Goal: Task Accomplishment & Management: Use online tool/utility

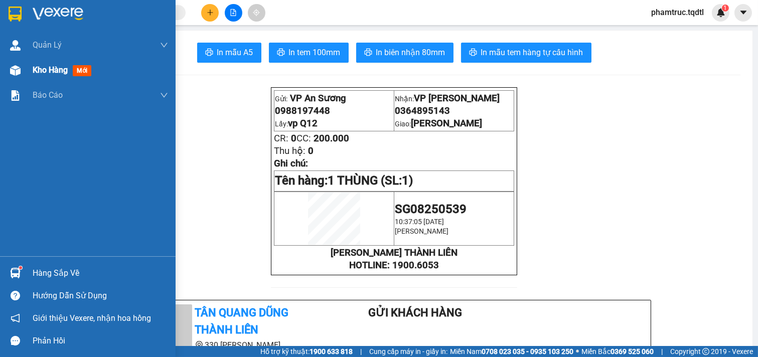
click at [30, 68] on div "Kho hàng mới" at bounding box center [88, 70] width 176 height 25
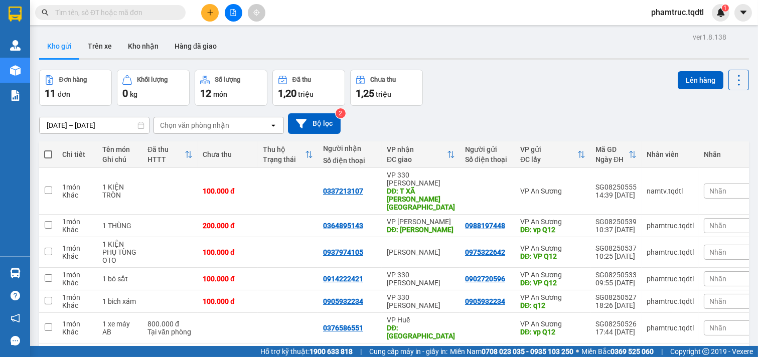
click at [119, 123] on input "[DATE] – [DATE]" at bounding box center [94, 125] width 109 height 16
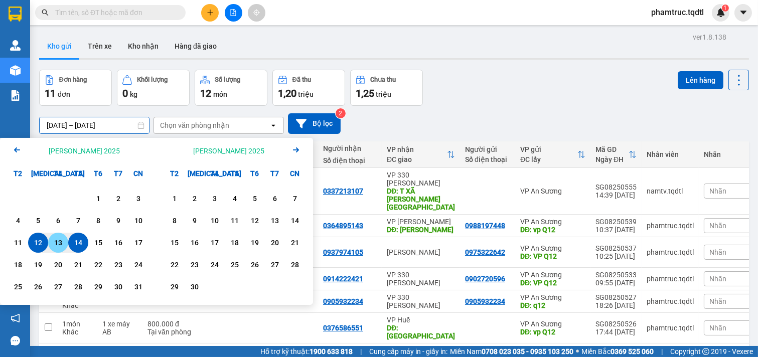
click at [62, 243] on div "13" at bounding box center [58, 243] width 14 height 12
click at [97, 120] on input "[DATE] – / /" at bounding box center [94, 125] width 109 height 16
click at [118, 129] on input "[DATE] – / /" at bounding box center [94, 125] width 109 height 16
click at [87, 128] on input "[DATE] – / /" at bounding box center [94, 125] width 109 height 16
click at [107, 124] on input "[DATE] – / /" at bounding box center [94, 125] width 109 height 16
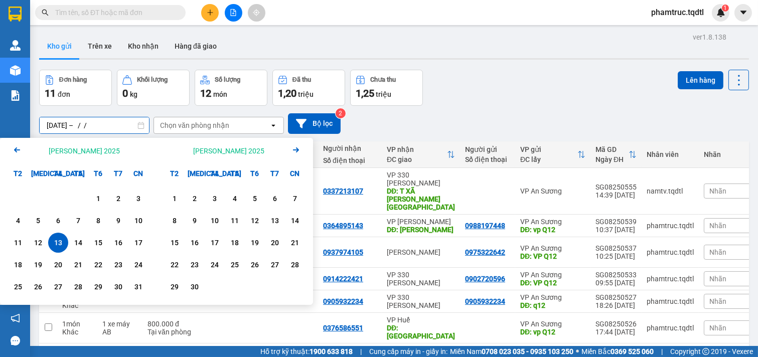
click at [107, 124] on input "[DATE] – / /" at bounding box center [94, 125] width 109 height 16
click at [45, 243] on div "12" at bounding box center [38, 243] width 20 height 20
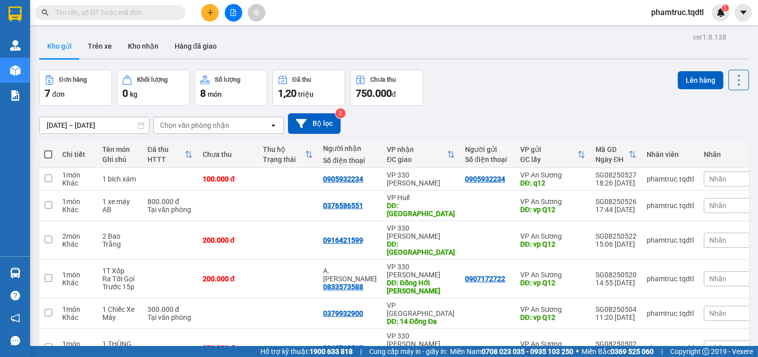
click at [100, 117] on input "[DATE] – [DATE]" at bounding box center [94, 125] width 109 height 16
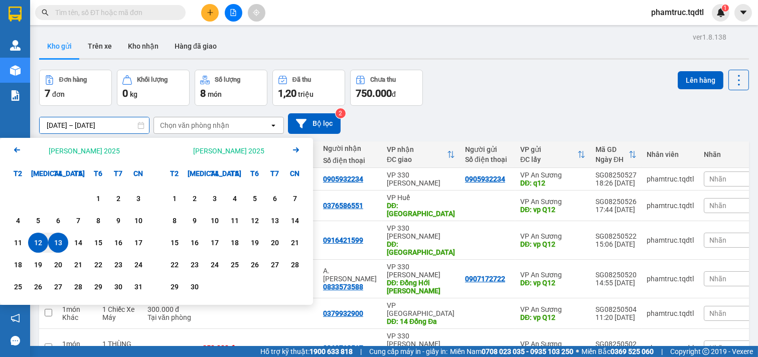
click at [59, 245] on div "13" at bounding box center [58, 243] width 14 height 12
type input "[DATE] – [DATE]"
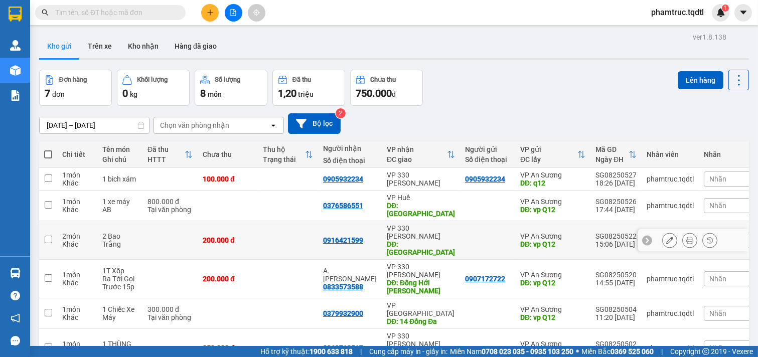
click at [47, 221] on td at bounding box center [48, 240] width 18 height 39
checkbox input "true"
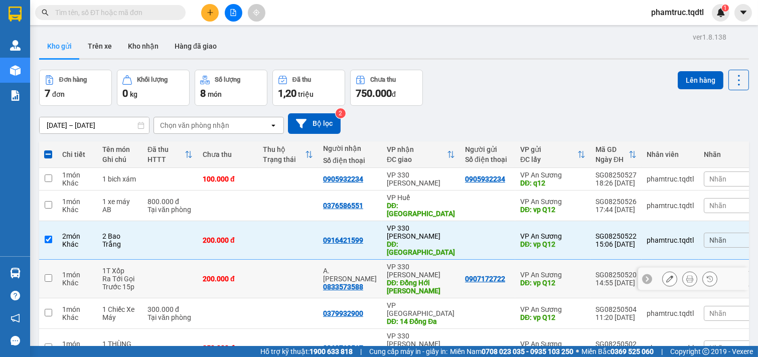
click at [46, 260] on td at bounding box center [48, 279] width 18 height 39
checkbox input "true"
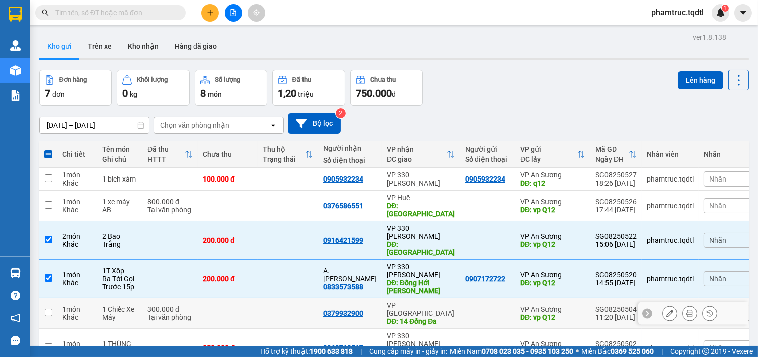
click at [44, 298] on td at bounding box center [48, 313] width 18 height 31
checkbox input "true"
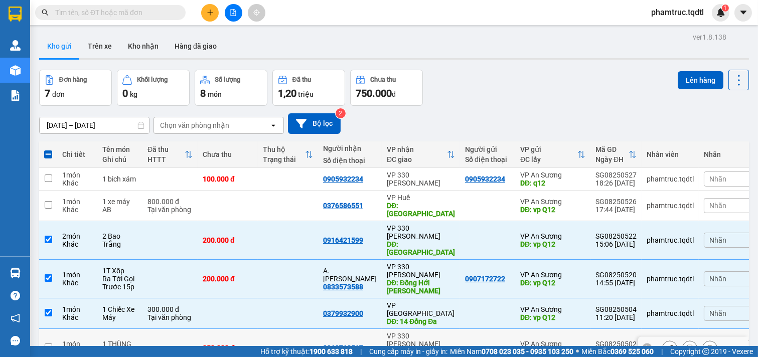
click at [48, 329] on td at bounding box center [48, 348] width 18 height 39
checkbox input "true"
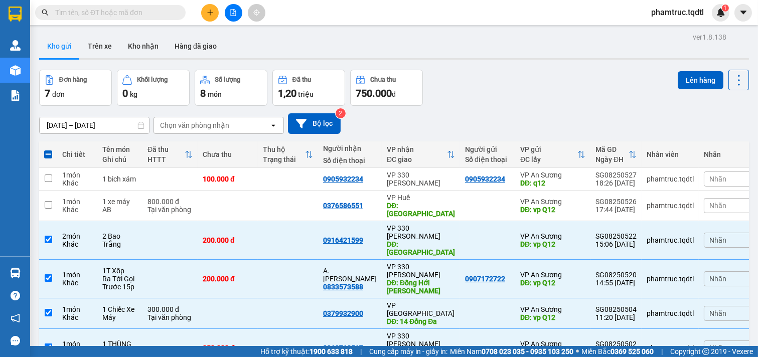
checkbox input "true"
click at [45, 177] on input "checkbox" at bounding box center [49, 179] width 8 height 8
checkbox input "true"
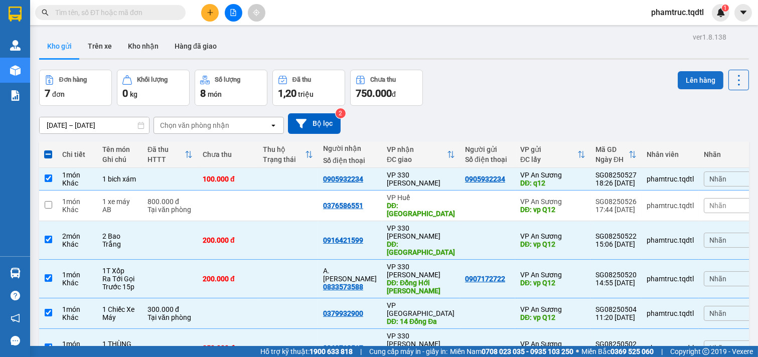
click at [694, 79] on button "Lên hàng" at bounding box center [701, 80] width 46 height 18
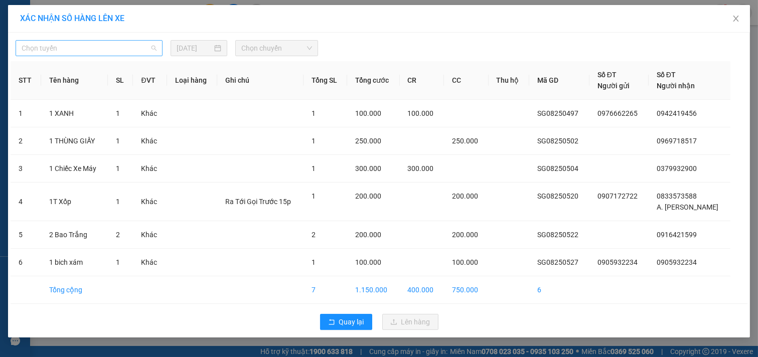
click at [132, 51] on span "Chọn tuyến" at bounding box center [89, 48] width 135 height 15
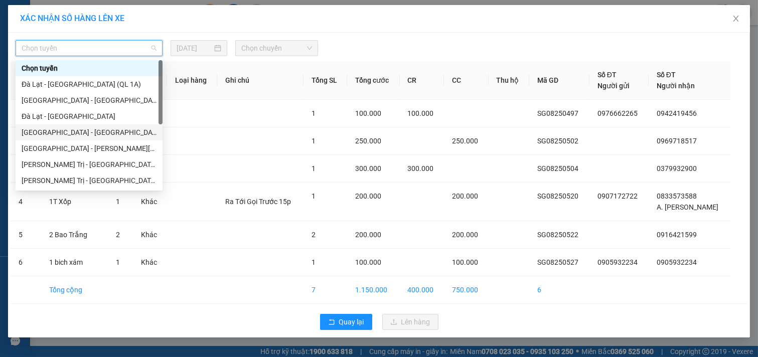
click at [93, 127] on div "[GEOGRAPHIC_DATA] - [GEOGRAPHIC_DATA]" at bounding box center [89, 132] width 135 height 11
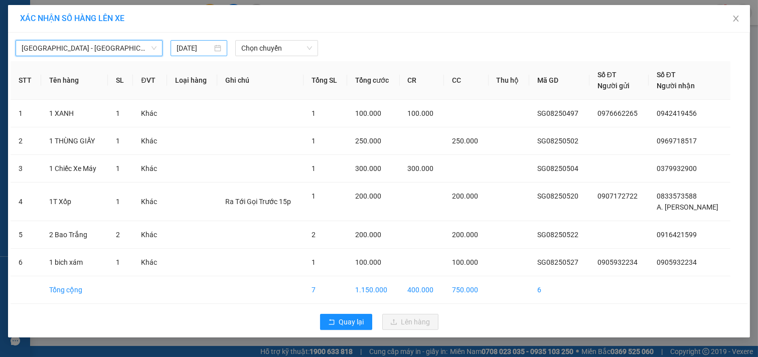
click at [209, 51] on input "[DATE]" at bounding box center [195, 48] width 36 height 11
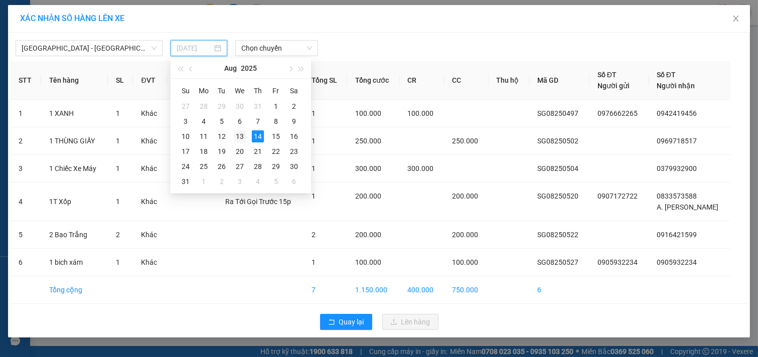
click at [243, 137] on div "13" at bounding box center [240, 136] width 12 height 12
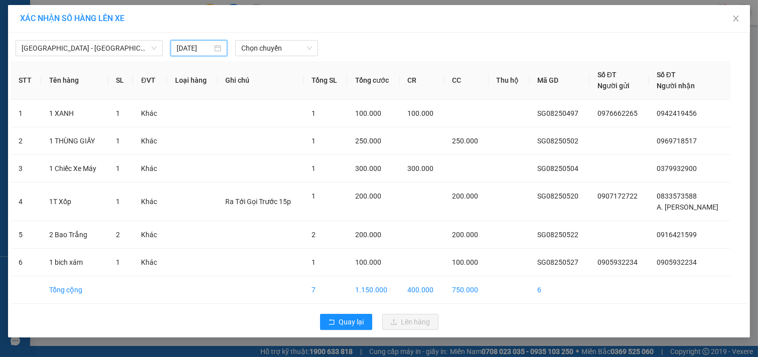
click at [189, 46] on input "[DATE]" at bounding box center [195, 48] width 36 height 11
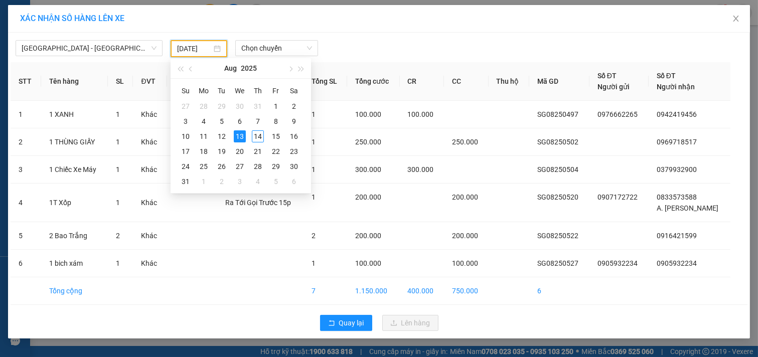
type input "[DATE]"
click at [234, 131] on div "13" at bounding box center [240, 136] width 12 height 12
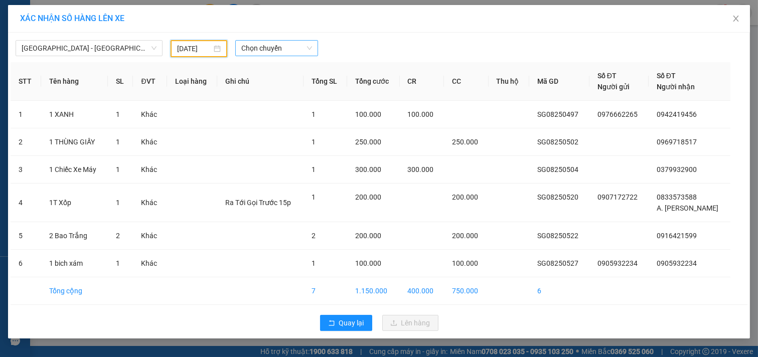
click at [258, 54] on span "Chọn chuyến" at bounding box center [276, 48] width 71 height 15
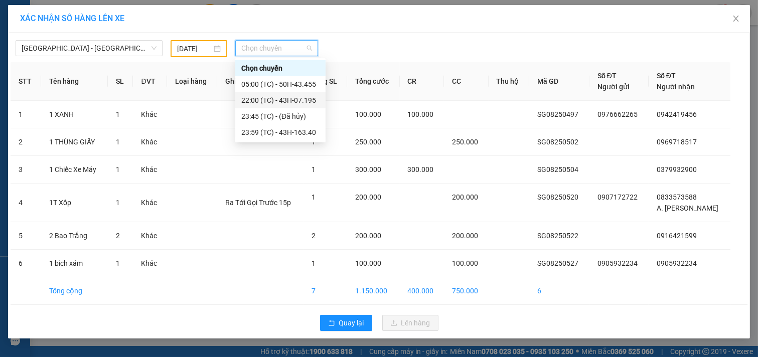
click at [309, 99] on div "22:00 (TC) - 43H-07.195" at bounding box center [280, 100] width 78 height 11
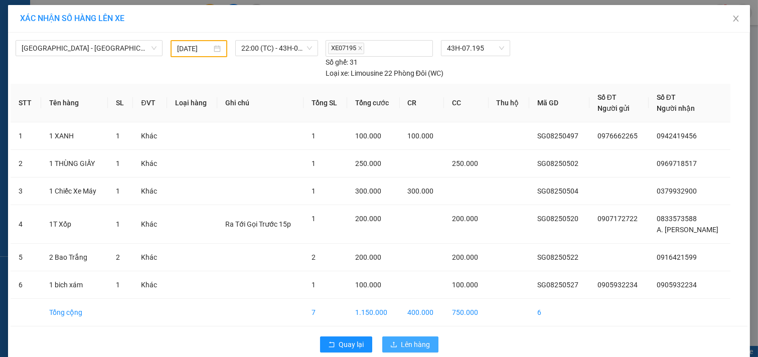
click at [391, 342] on icon "upload" at bounding box center [393, 344] width 7 height 7
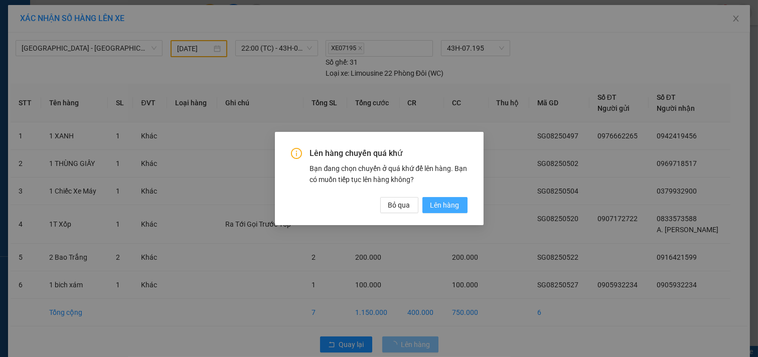
click at [443, 212] on button "Lên hàng" at bounding box center [444, 205] width 45 height 16
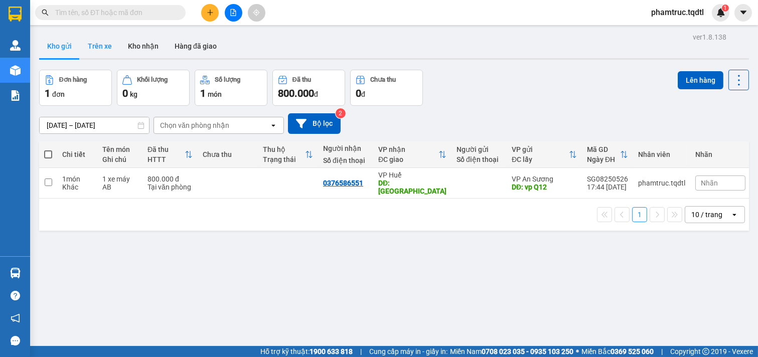
click at [99, 54] on button "Trên xe" at bounding box center [100, 46] width 40 height 24
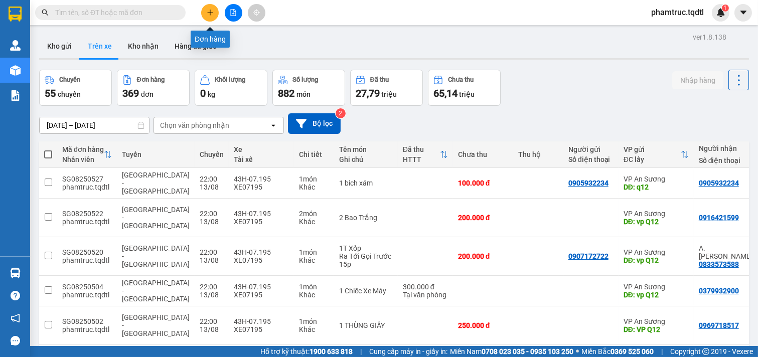
click at [208, 12] on icon "plus" at bounding box center [210, 12] width 7 height 7
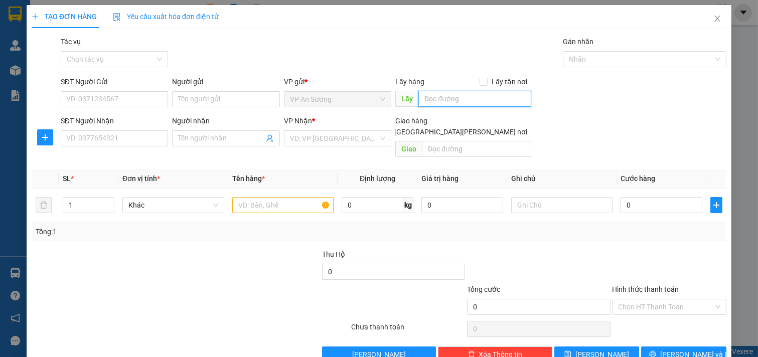
click at [460, 97] on input "text" at bounding box center [474, 99] width 112 height 16
type input "V"
type input "vp Q12"
click at [87, 198] on input "1" at bounding box center [88, 205] width 51 height 15
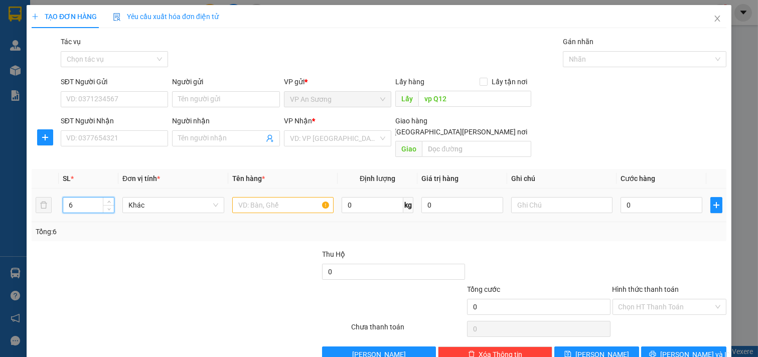
type input "6"
click at [289, 197] on input "text" at bounding box center [283, 205] width 102 height 16
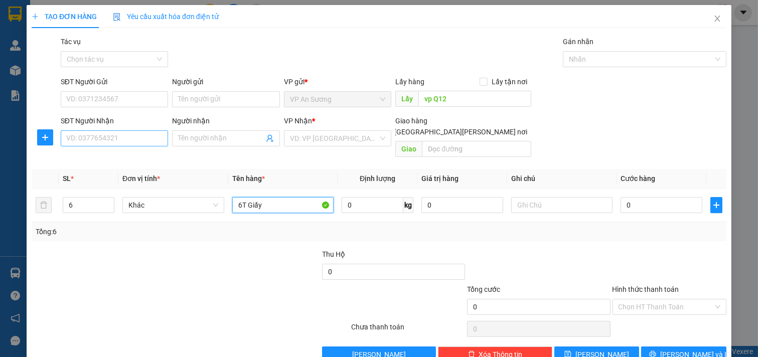
type input "6T Giấy"
click at [145, 143] on input "SĐT Người Nhận" at bounding box center [115, 138] width 108 height 16
type input "0358099777"
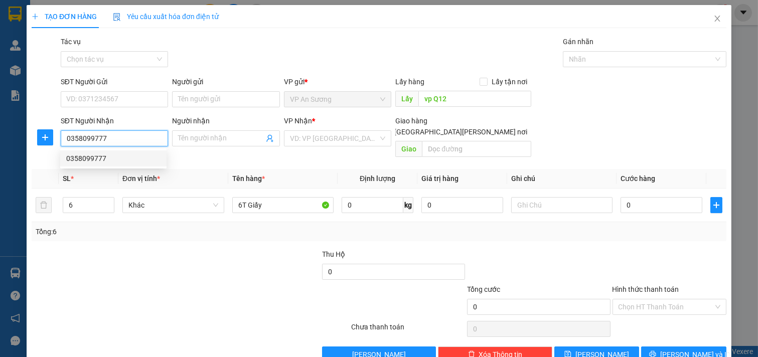
click at [150, 159] on div "0358099777" at bounding box center [113, 158] width 94 height 11
type input "100.000"
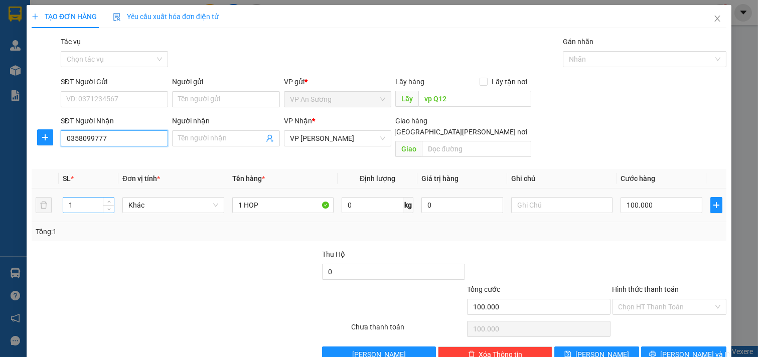
type input "0358099777"
click at [79, 198] on input "1" at bounding box center [88, 205] width 51 height 15
type input "6"
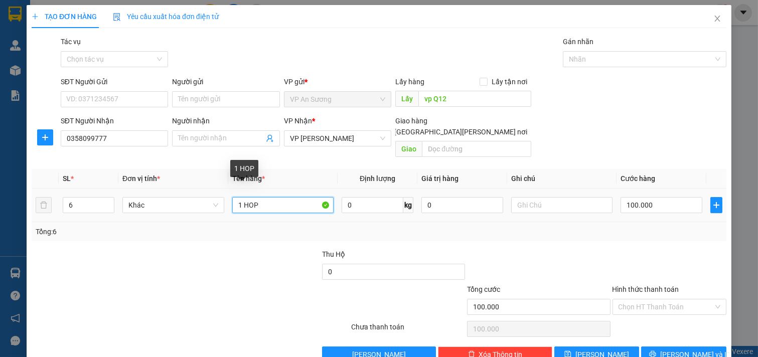
click at [267, 197] on input "1 HOP" at bounding box center [283, 205] width 102 height 16
type input "1"
type input "6T Giấy"
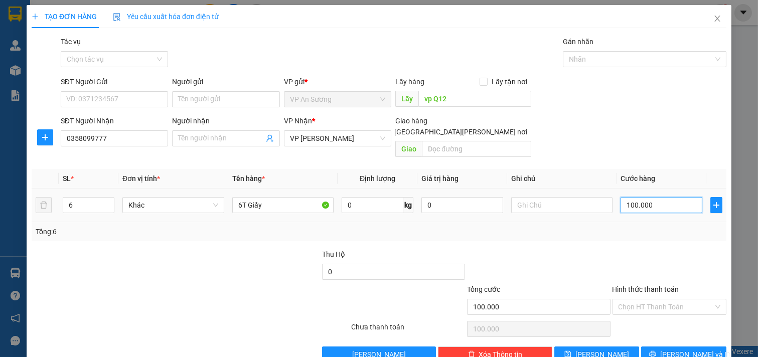
click at [655, 197] on input "100.000" at bounding box center [662, 205] width 82 height 16
drag, startPoint x: 655, startPoint y: 192, endPoint x: 614, endPoint y: 203, distance: 42.6
click at [621, 203] on div "100.000" at bounding box center [662, 205] width 82 height 20
type input "0"
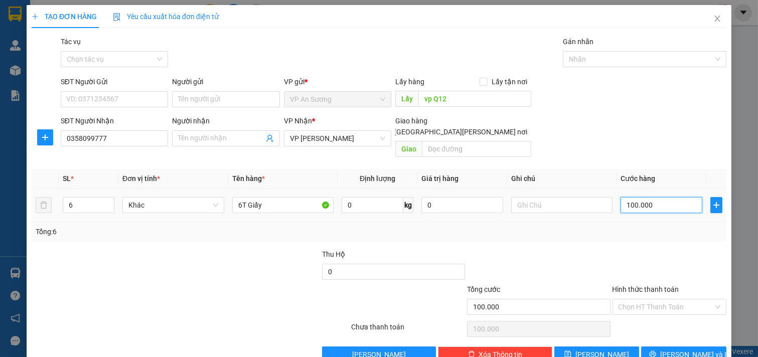
type input "0"
type input "60"
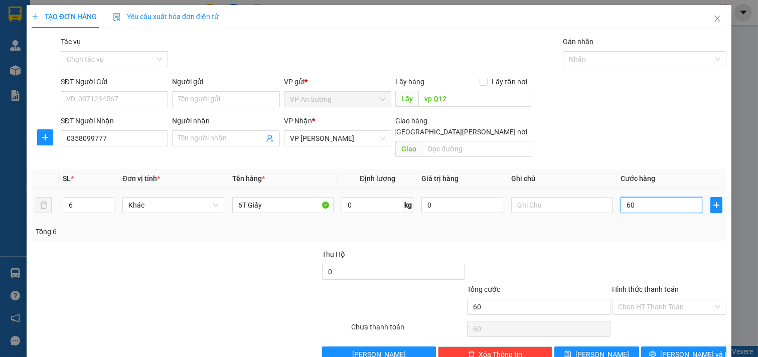
type input "600"
type input "6.000"
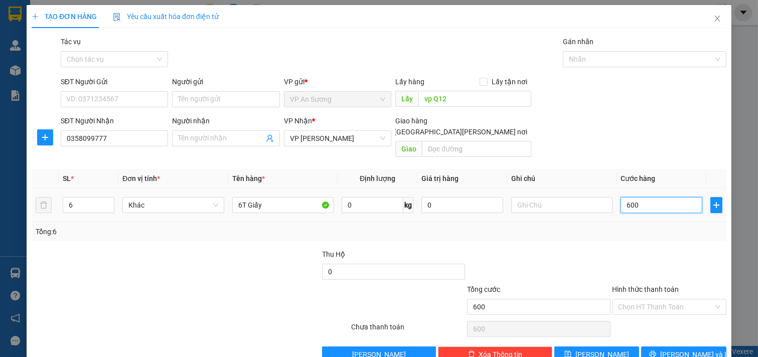
type input "6.000"
type input "60.000"
type input "600.000"
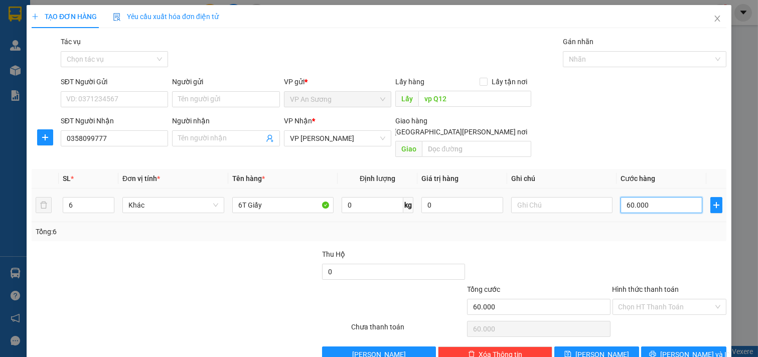
type input "600.000"
type input "60.000"
type input "6.000"
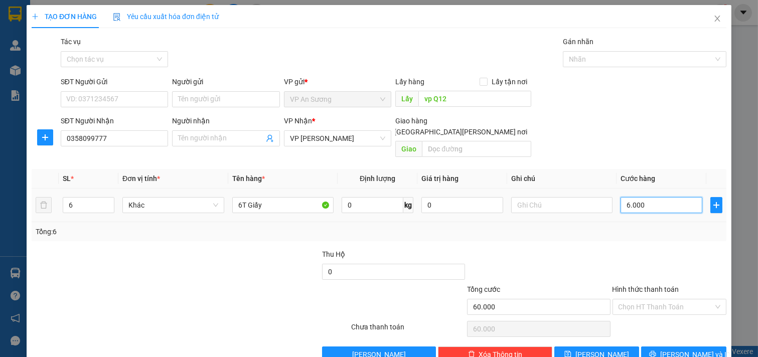
type input "600"
type input "0"
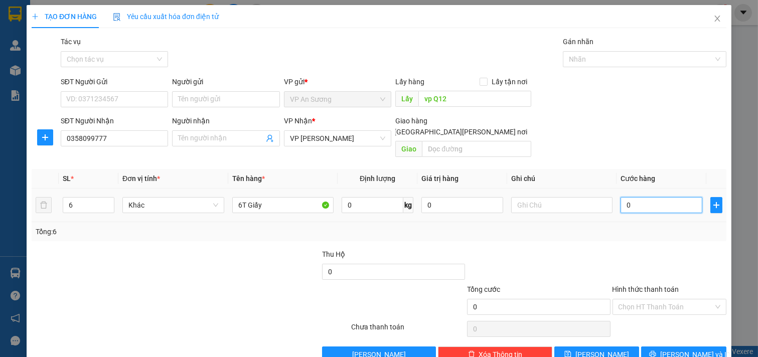
click at [638, 197] on input "0" at bounding box center [662, 205] width 82 height 16
click at [644, 197] on input "0" at bounding box center [662, 205] width 82 height 16
type input "0"
click at [642, 197] on input "0" at bounding box center [662, 205] width 82 height 16
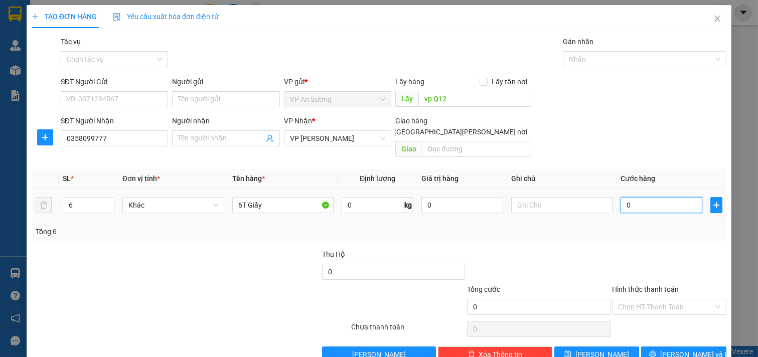
click at [642, 197] on input "0" at bounding box center [662, 205] width 82 height 16
click at [641, 197] on input "0" at bounding box center [662, 205] width 82 height 16
click at [637, 197] on input "0" at bounding box center [662, 205] width 82 height 16
click at [624, 201] on input "0" at bounding box center [662, 205] width 82 height 16
type input "1"
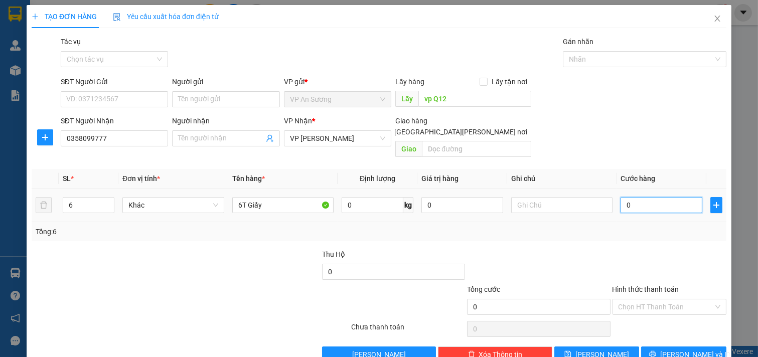
type input "1"
type input "01"
type input "0"
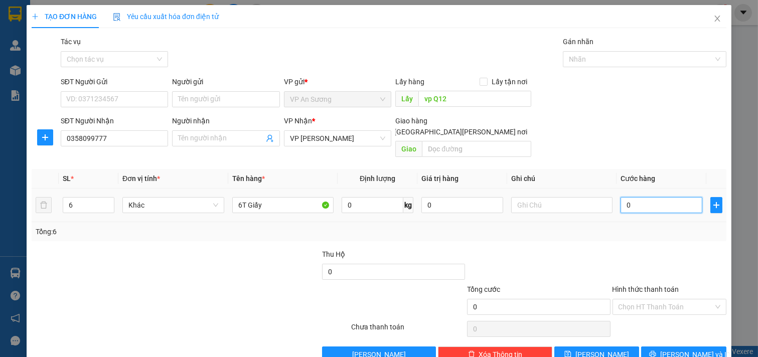
type input "6"
type input "06"
type input "60"
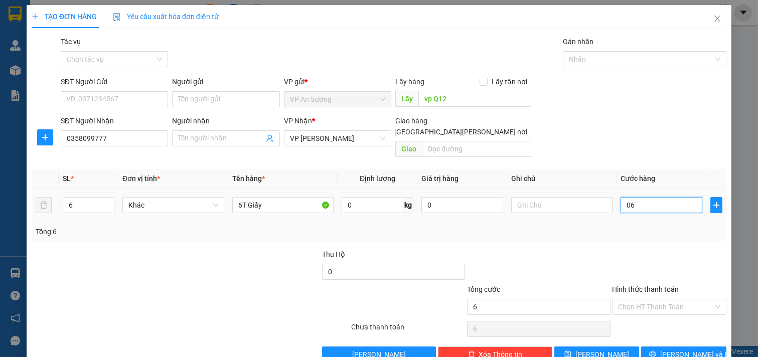
type input "060"
type input "600"
type input "0.600"
type input "6.000"
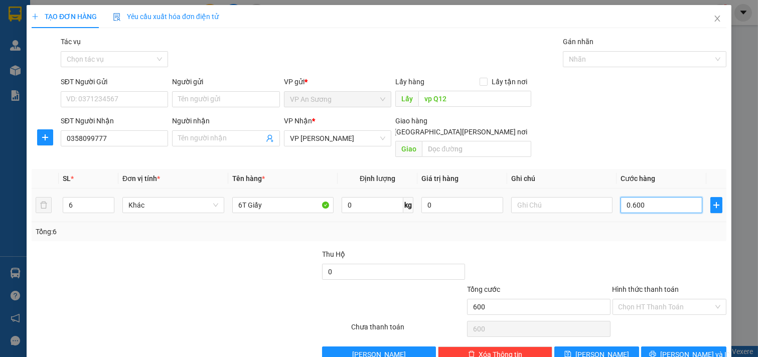
type input "6.000"
type input "06.000"
type input "600"
type input "0.600"
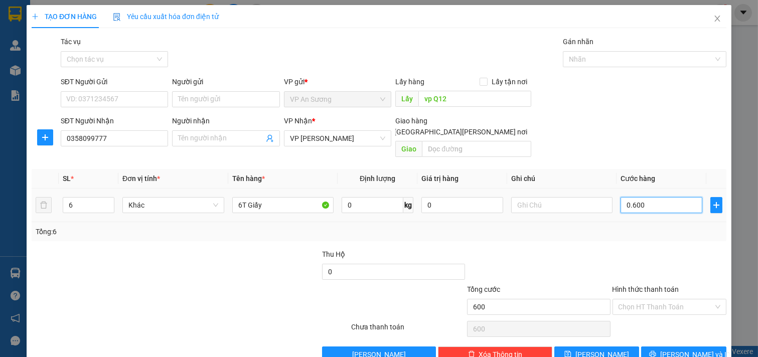
type input "60"
type input "060"
type input "6"
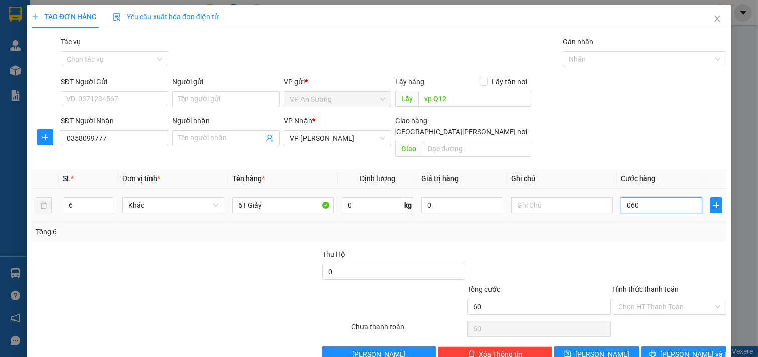
type input "06"
type input "0"
type input "60"
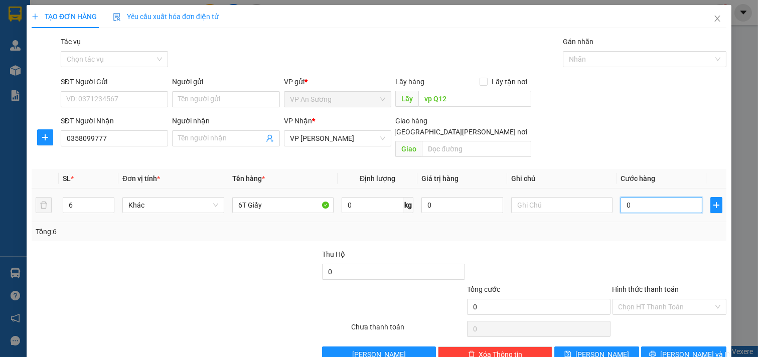
type input "60"
type input "600"
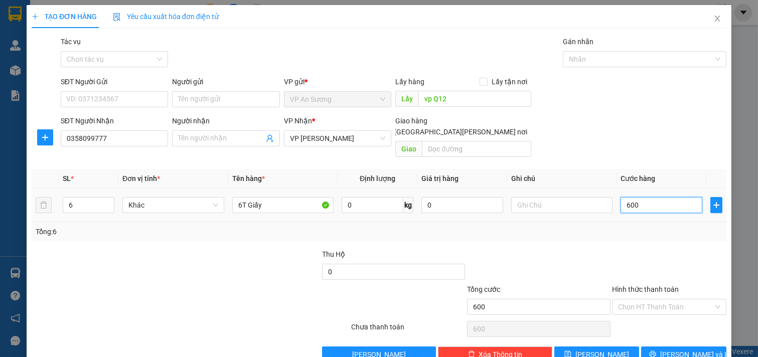
type input "6.000"
type input "60.000"
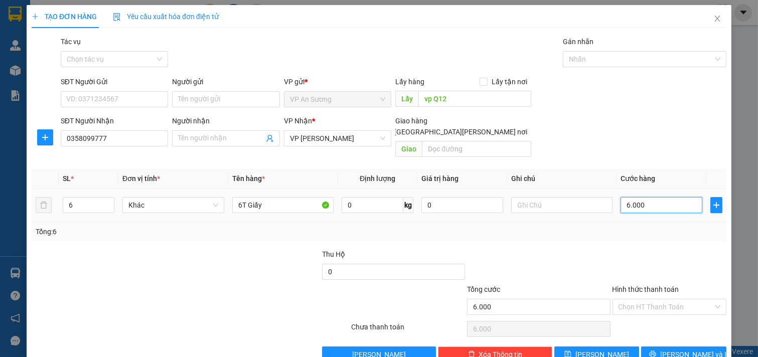
type input "60.000"
type input "600.000"
click at [430, 141] on input "text" at bounding box center [476, 149] width 109 height 16
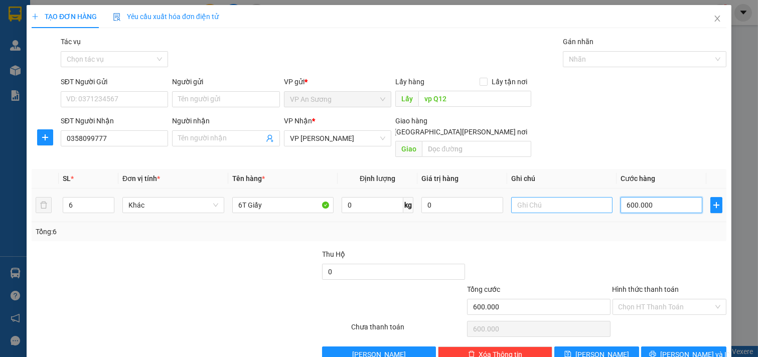
type input "0"
type input "60"
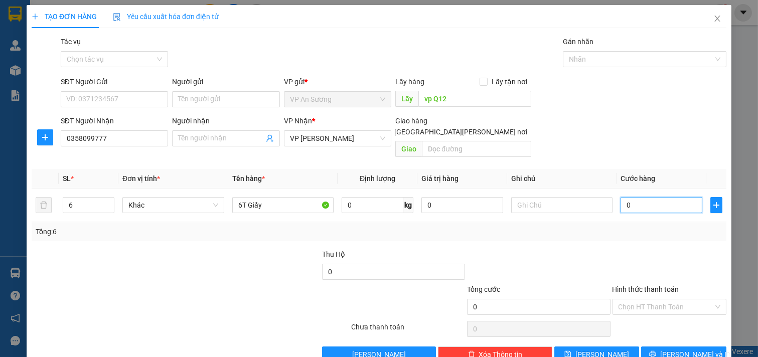
type input "60"
type input "600"
type input "6.000"
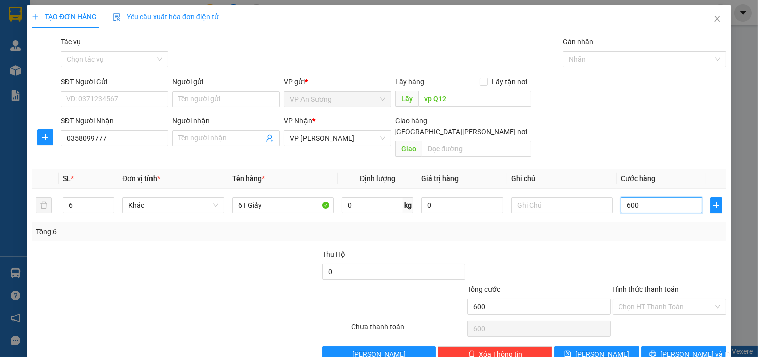
type input "6.000"
type input "60.000"
type input "600.000"
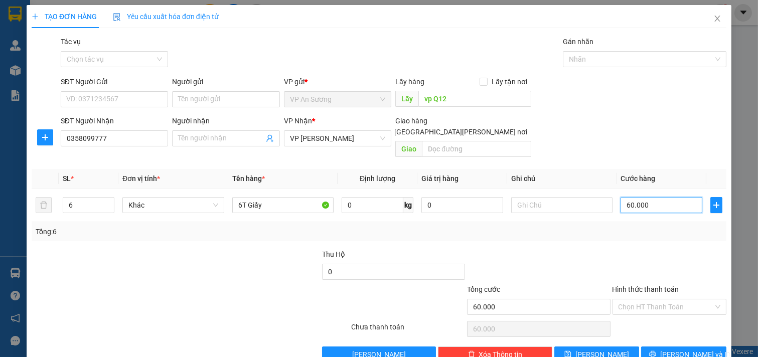
type input "600.000"
click at [467, 141] on input "text" at bounding box center [476, 149] width 109 height 16
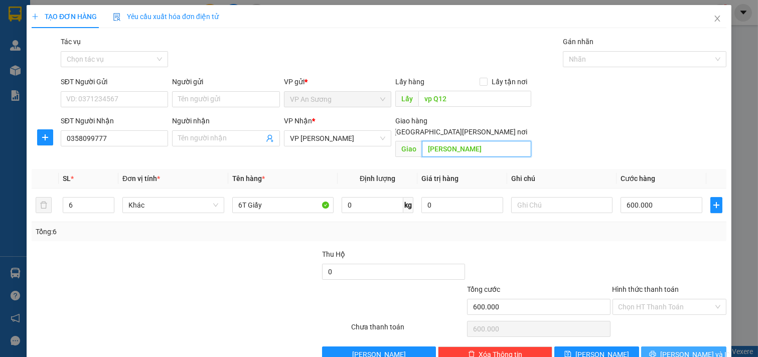
type input "[PERSON_NAME]"
click at [655, 347] on button "[PERSON_NAME] và In" at bounding box center [683, 355] width 85 height 16
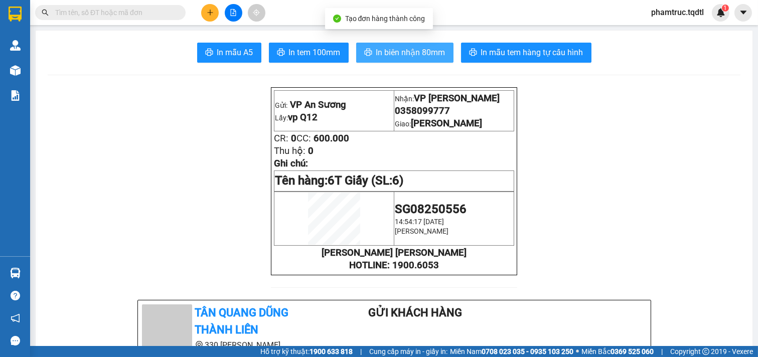
click at [406, 57] on span "In biên nhận 80mm" at bounding box center [410, 52] width 69 height 13
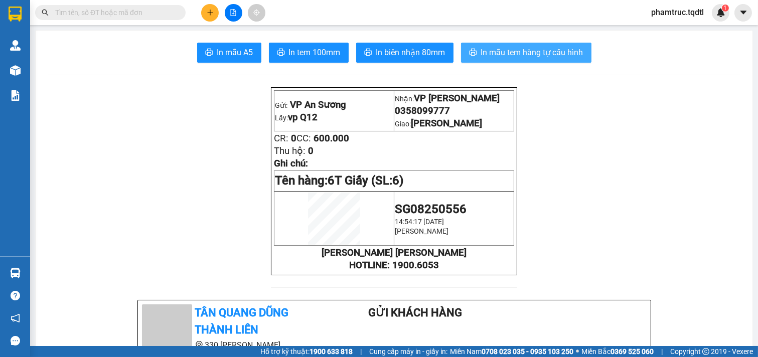
click at [556, 51] on span "In mẫu tem hàng tự cấu hình" at bounding box center [532, 52] width 102 height 13
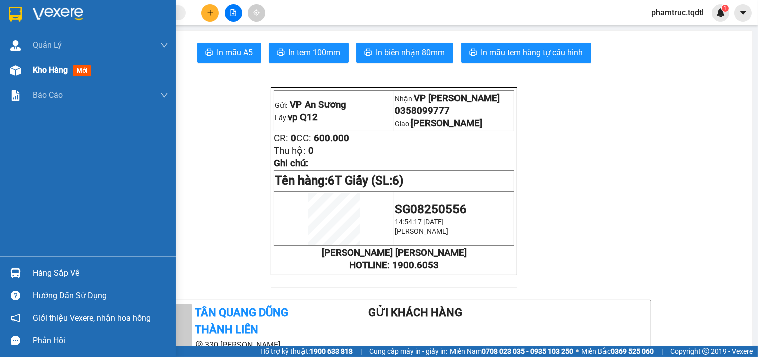
click at [105, 72] on div "Kho hàng mới" at bounding box center [100, 70] width 135 height 25
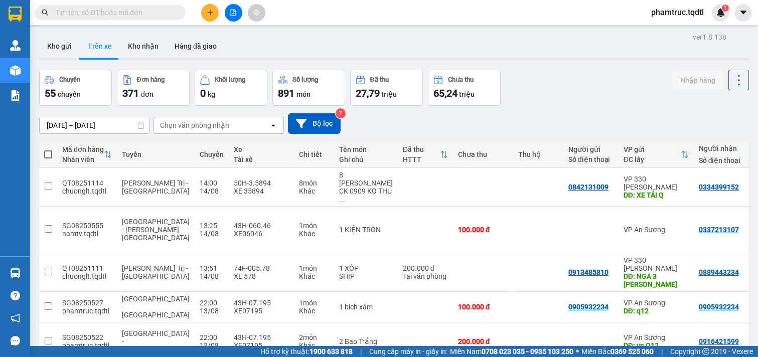
scroll to position [149, 0]
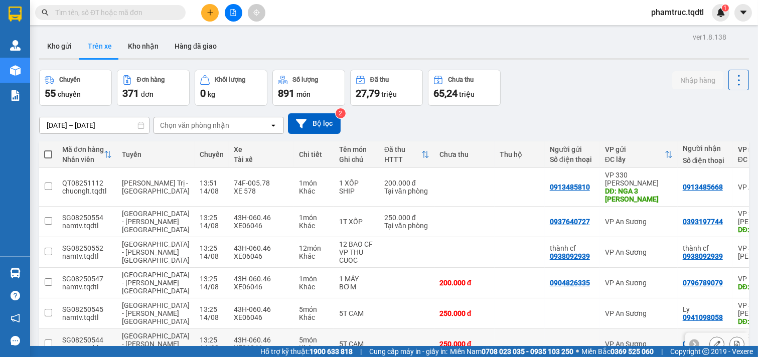
scroll to position [133, 0]
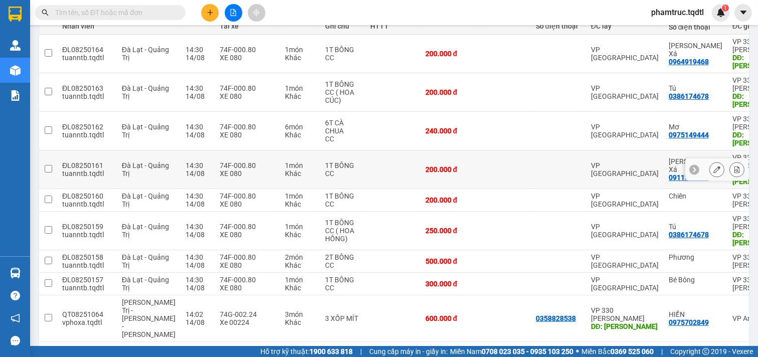
scroll to position [0, 0]
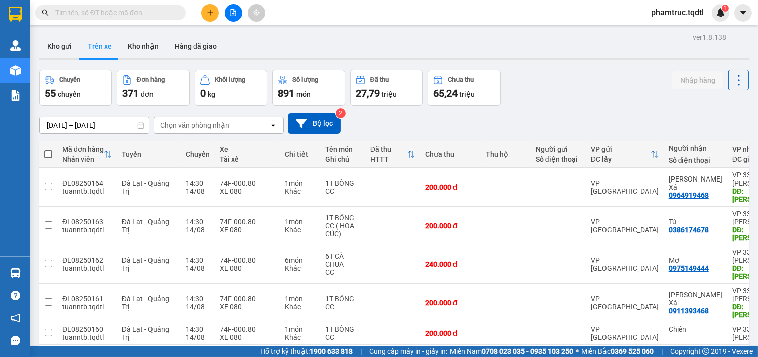
click at [114, 126] on input "[DATE] – [DATE]" at bounding box center [94, 125] width 109 height 16
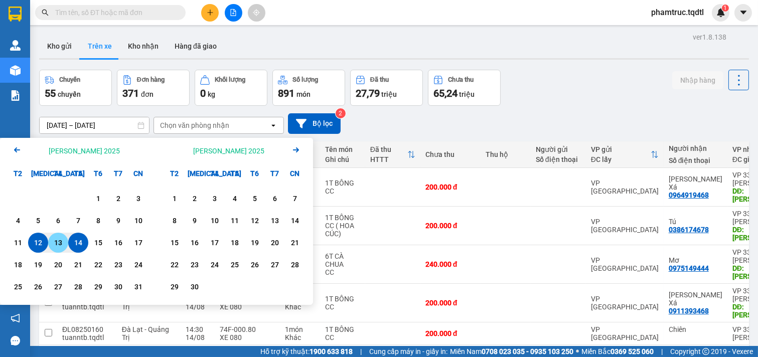
click at [48, 239] on div "13" at bounding box center [58, 243] width 20 height 20
click at [56, 239] on div "13" at bounding box center [58, 243] width 14 height 12
type input "[DATE] – [DATE]"
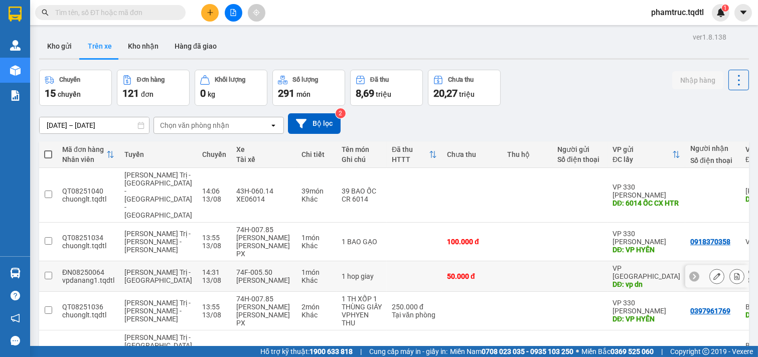
scroll to position [186, 0]
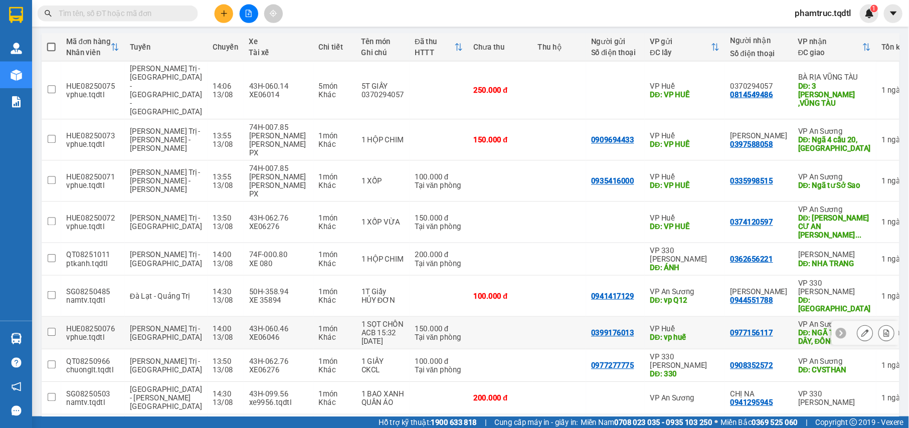
scroll to position [60, 0]
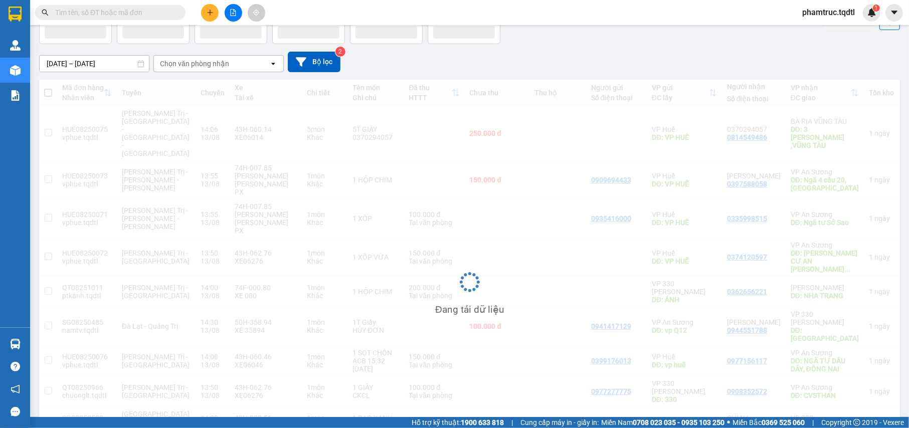
scroll to position [46, 0]
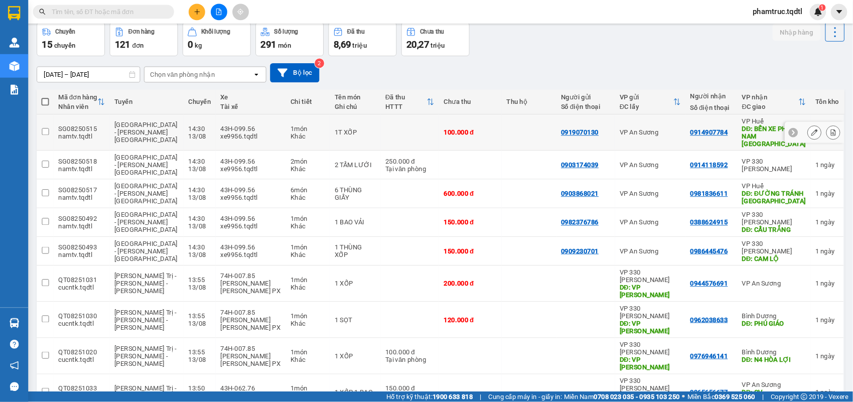
scroll to position [0, 0]
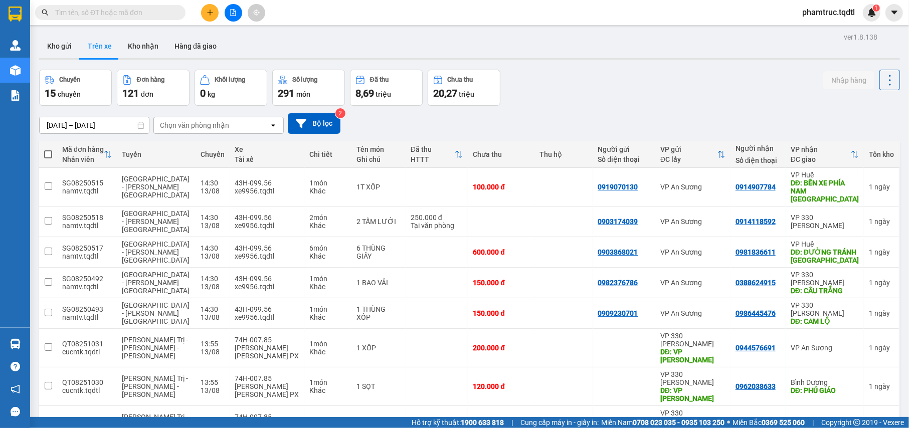
click at [107, 128] on input "[DATE] – [DATE]" at bounding box center [94, 125] width 109 height 16
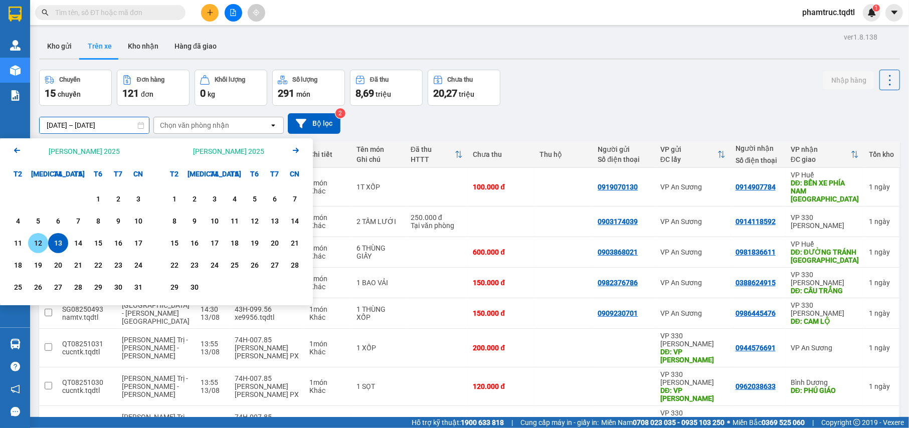
click at [37, 243] on div "12" at bounding box center [38, 243] width 14 height 12
click at [67, 241] on div "13" at bounding box center [58, 243] width 20 height 20
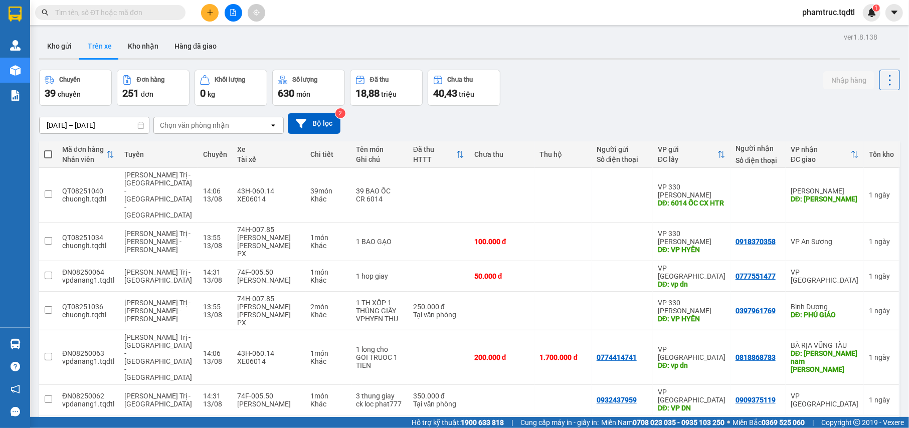
click at [118, 126] on input "[DATE] – [DATE]" at bounding box center [94, 125] width 109 height 16
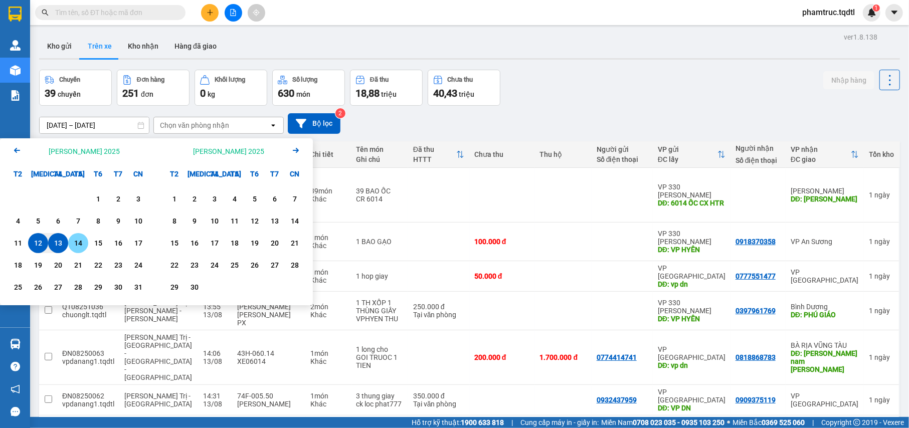
click at [79, 247] on div "14" at bounding box center [78, 243] width 14 height 12
click at [36, 249] on div "12" at bounding box center [38, 243] width 14 height 12
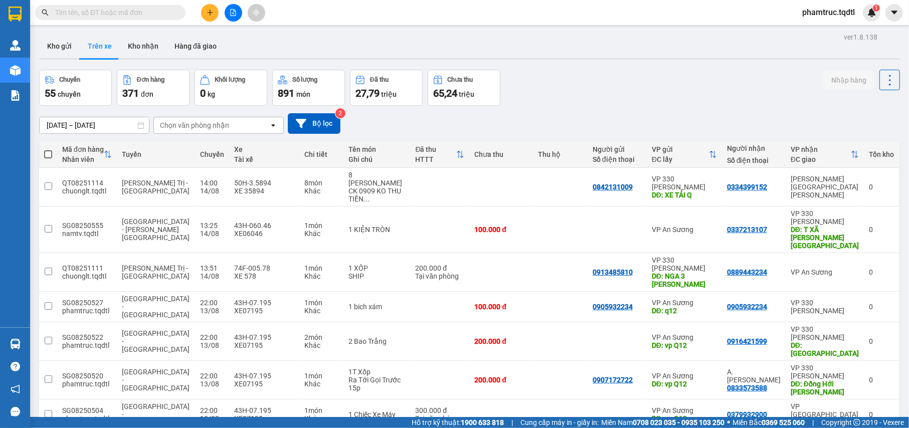
drag, startPoint x: 470, startPoint y: 131, endPoint x: 538, endPoint y: 90, distance: 79.0
click at [538, 90] on div "Chuyến 55 chuyến Đơn hàng 371 đơn [PERSON_NAME] 0 kg Số [PERSON_NAME] 891 món Đ…" at bounding box center [469, 88] width 861 height 36
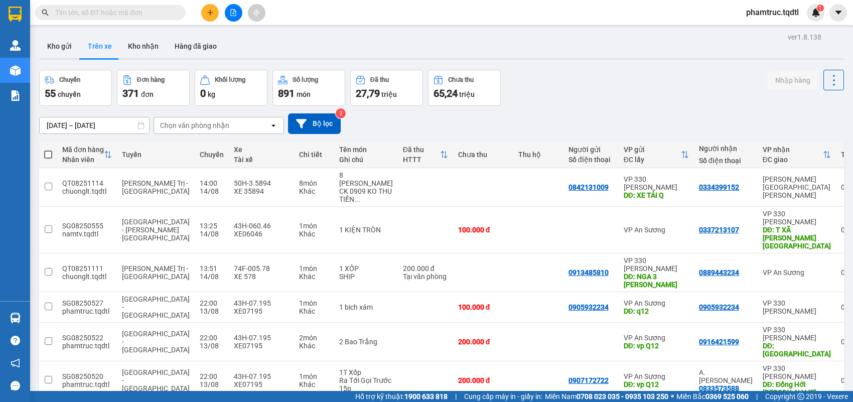
scroll to position [110, 0]
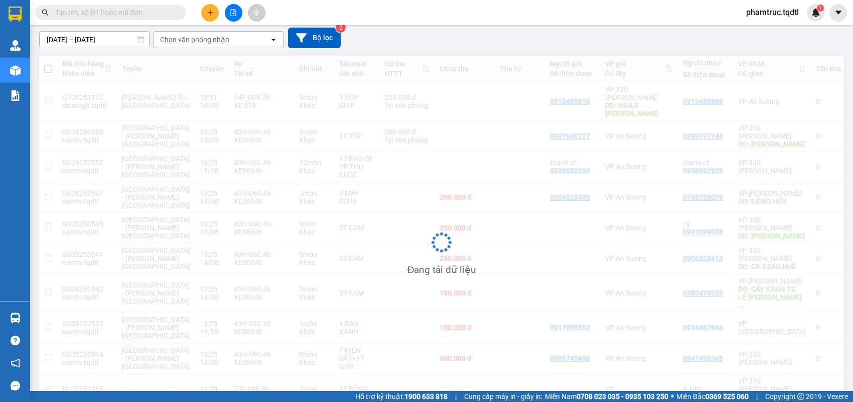
scroll to position [86, 0]
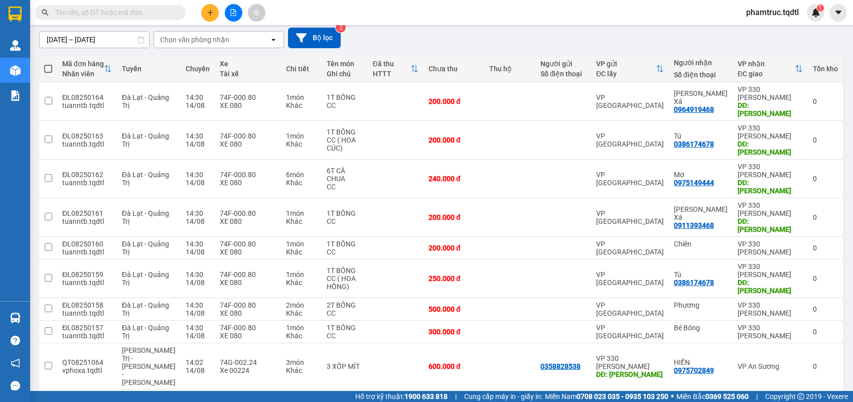
drag, startPoint x: 648, startPoint y: 365, endPoint x: 670, endPoint y: 369, distance: 22.3
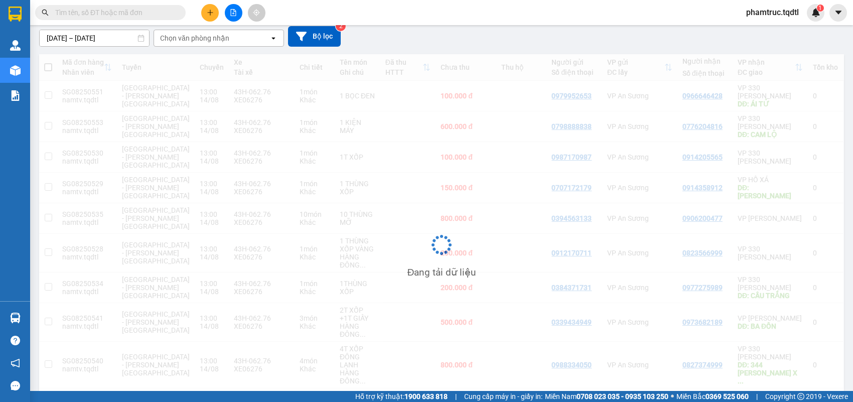
scroll to position [46, 0]
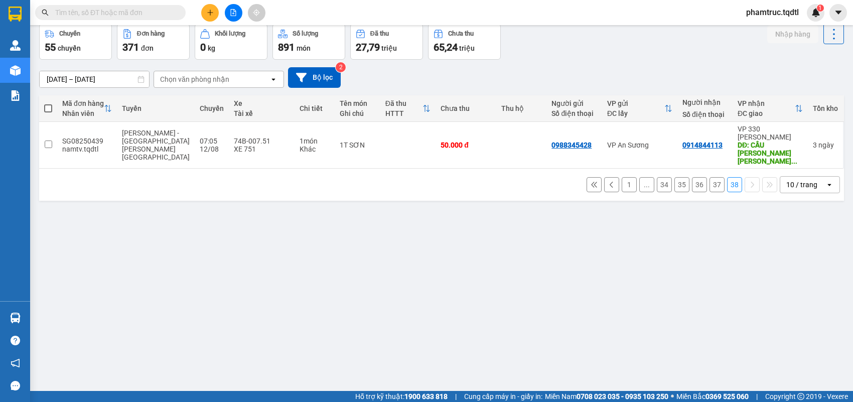
click at [709, 177] on button "37" at bounding box center [716, 184] width 15 height 15
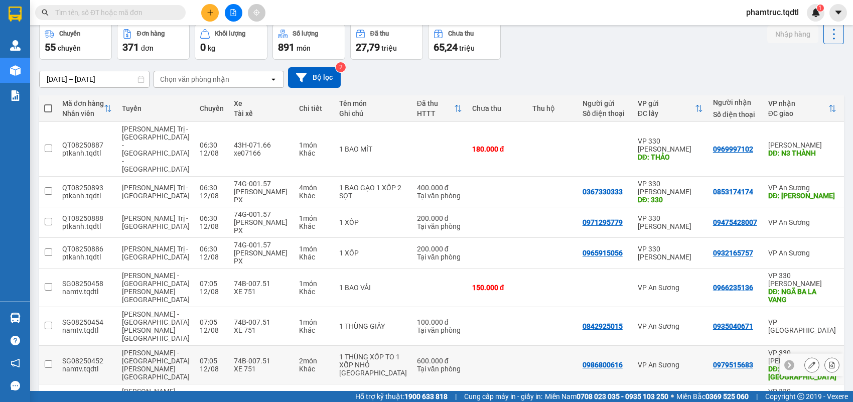
scroll to position [142, 0]
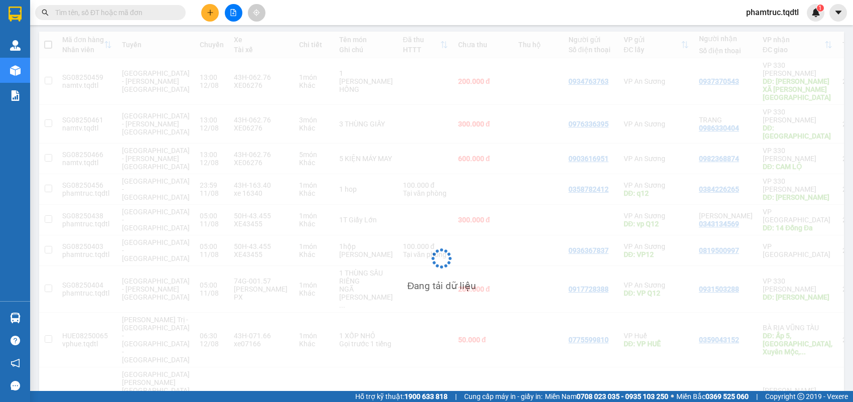
scroll to position [0, 0]
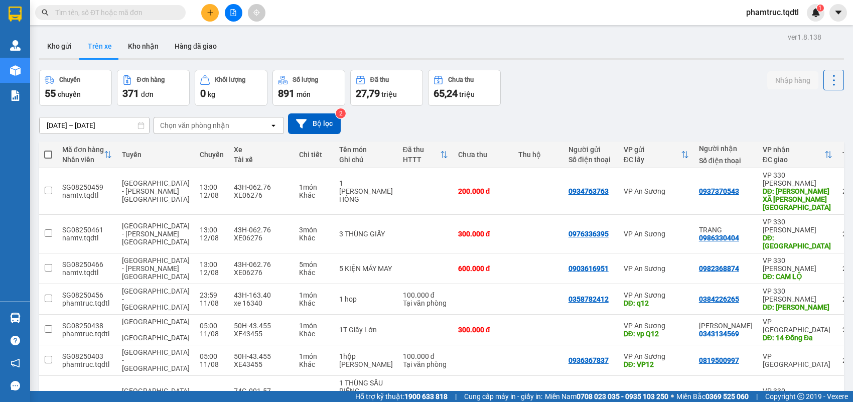
click at [109, 132] on div "ver 1.8.138 Kho gửi Trên xe [PERSON_NAME] Hàng đã giao Chuyến 55 chuyến Đơn hàn…" at bounding box center [441, 322] width 813 height 584
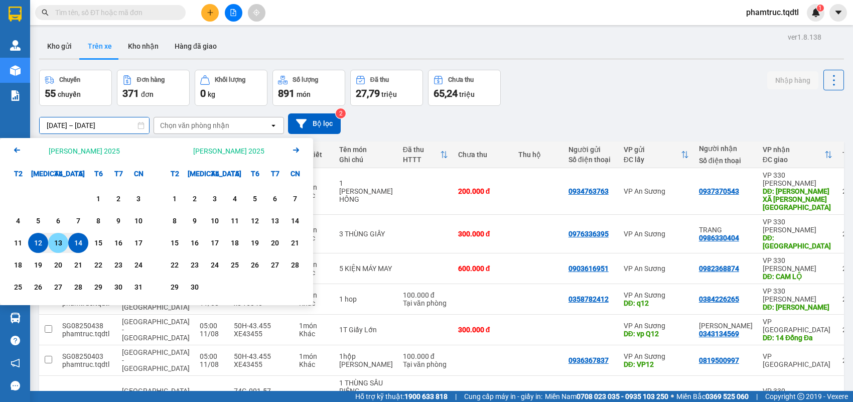
click at [51, 245] on div "13" at bounding box center [58, 243] width 14 height 12
type input "[DATE] – [DATE]"
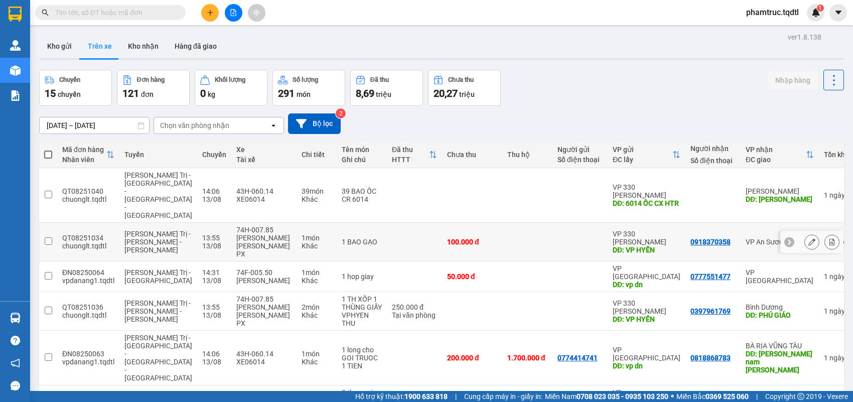
scroll to position [150, 0]
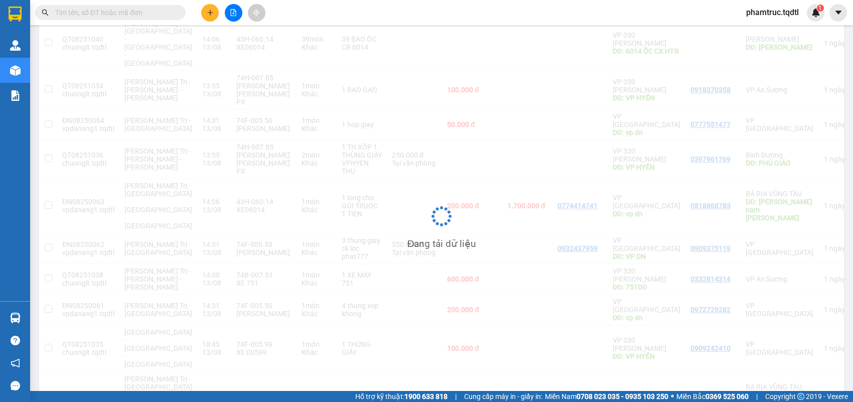
scroll to position [46, 0]
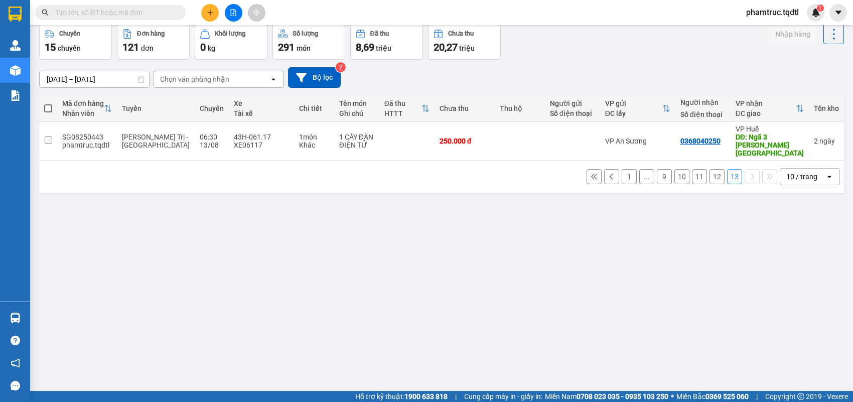
click at [709, 170] on button "12" at bounding box center [716, 176] width 15 height 15
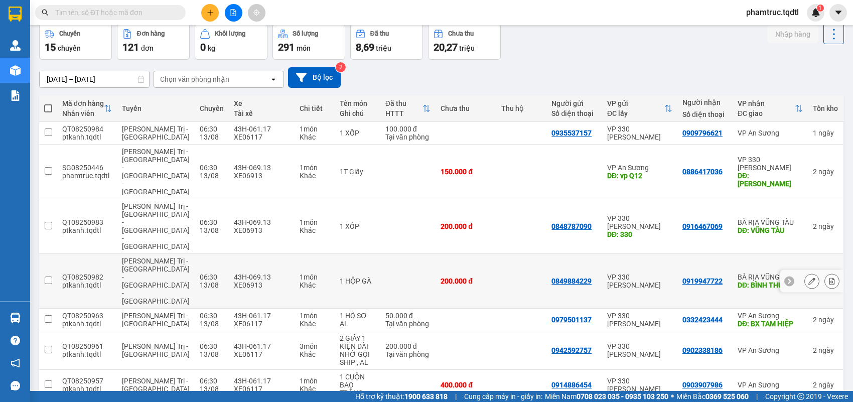
scroll to position [118, 0]
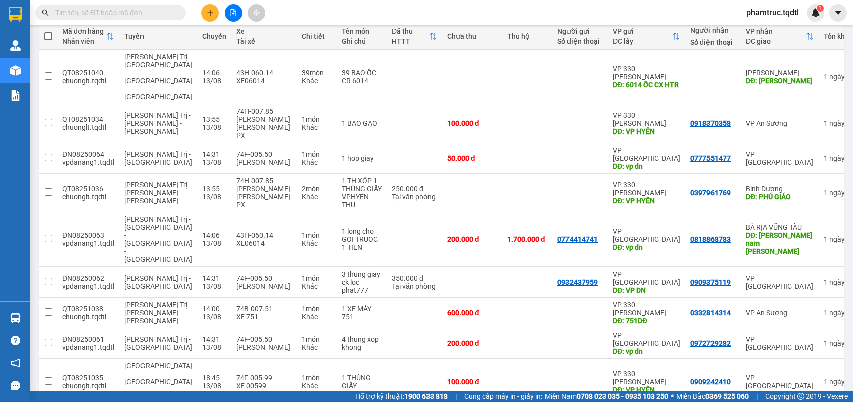
scroll to position [150, 0]
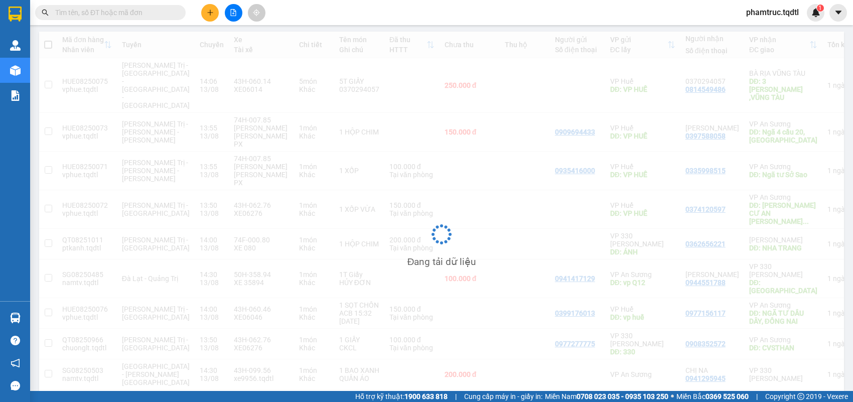
scroll to position [110, 0]
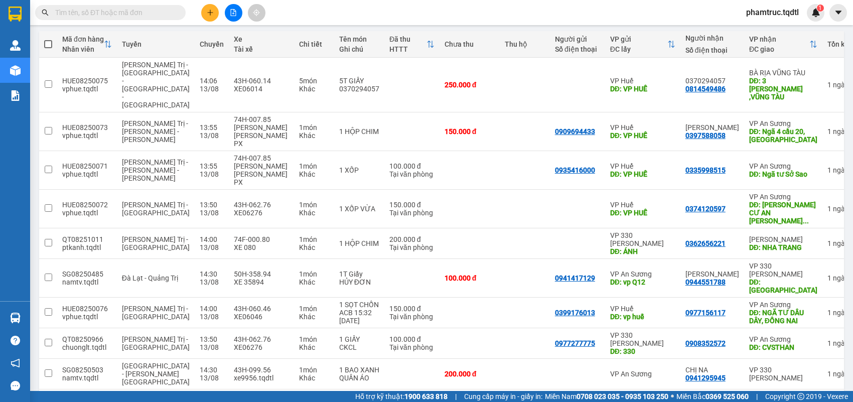
click at [131, 19] on span at bounding box center [110, 12] width 150 height 15
click at [132, 18] on span at bounding box center [110, 12] width 150 height 15
click at [149, 15] on input "text" at bounding box center [114, 12] width 118 height 11
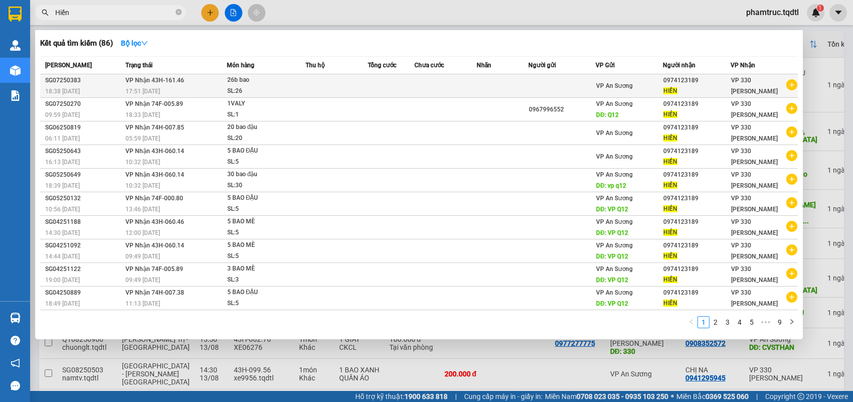
type input "Hiền"
click at [731, 81] on span "VP 330 [PERSON_NAME]" at bounding box center [754, 86] width 47 height 18
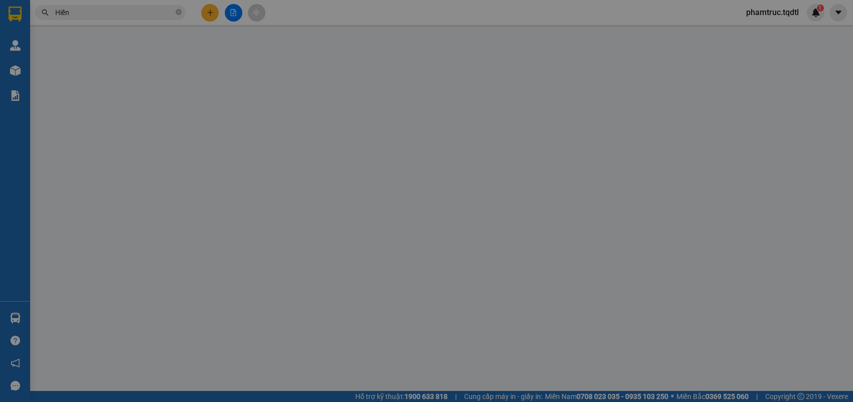
type input "0974123189"
type input "HIỀN"
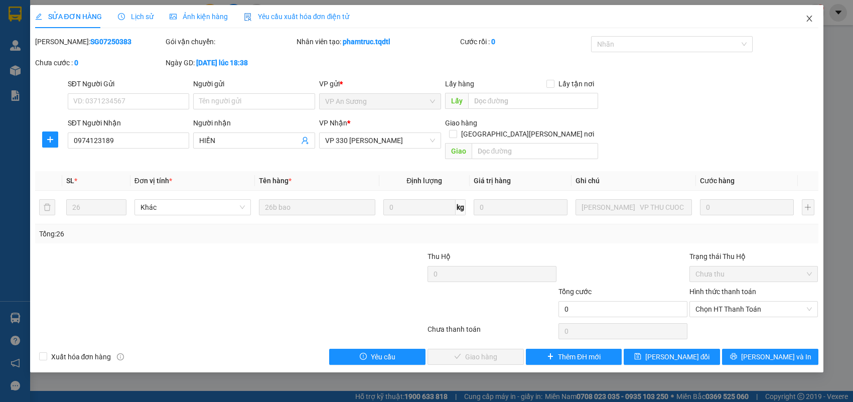
click at [757, 26] on span "Close" at bounding box center [809, 19] width 28 height 28
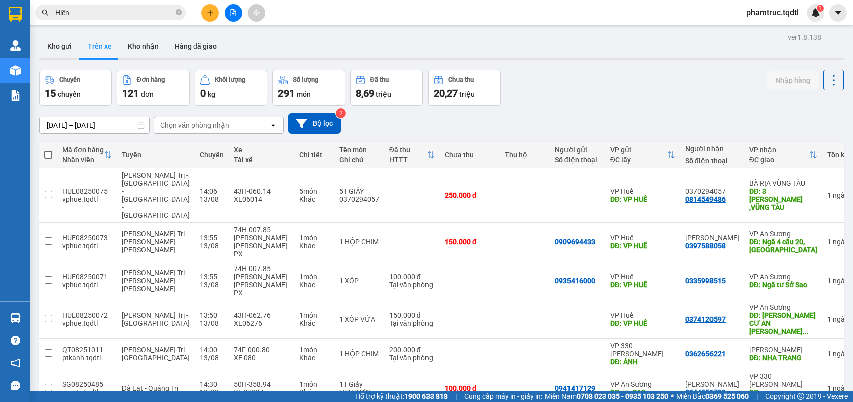
click at [184, 119] on div "Chọn văn phòng nhận" at bounding box center [211, 125] width 115 height 16
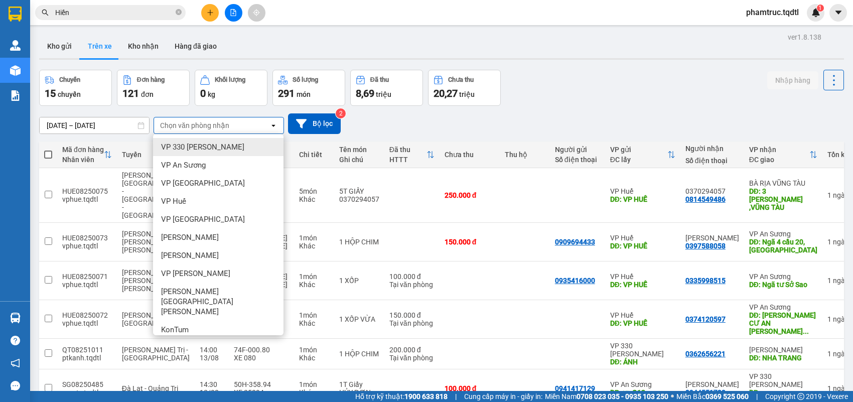
click at [183, 147] on span "VP 330 [PERSON_NAME]" at bounding box center [202, 147] width 83 height 10
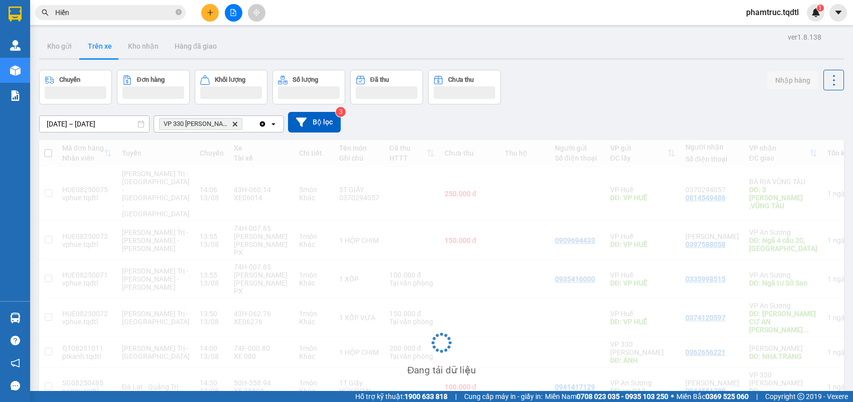
click at [116, 125] on input "[DATE] – [DATE]" at bounding box center [94, 124] width 109 height 16
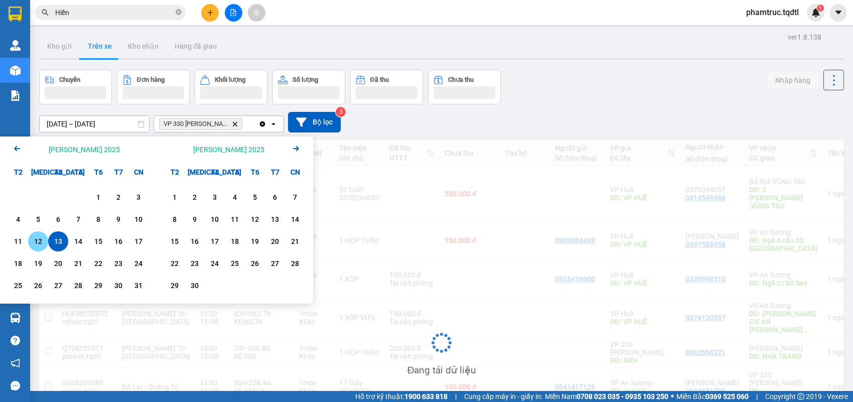
click at [41, 242] on div "12" at bounding box center [38, 241] width 14 height 12
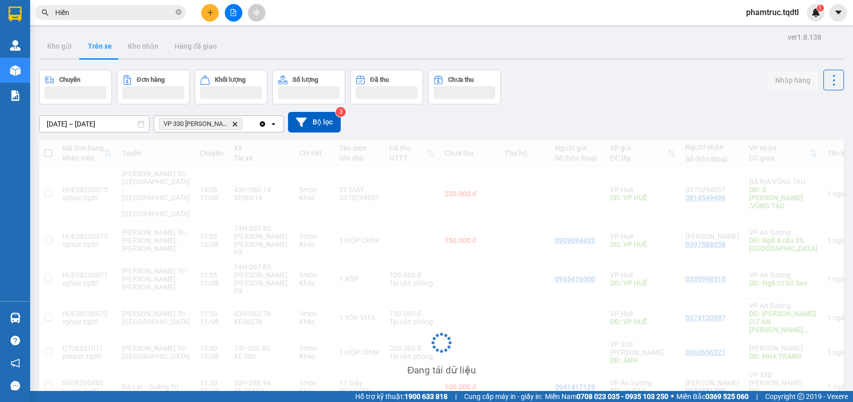
click at [261, 124] on icon "Clear all" at bounding box center [263, 124] width 6 height 6
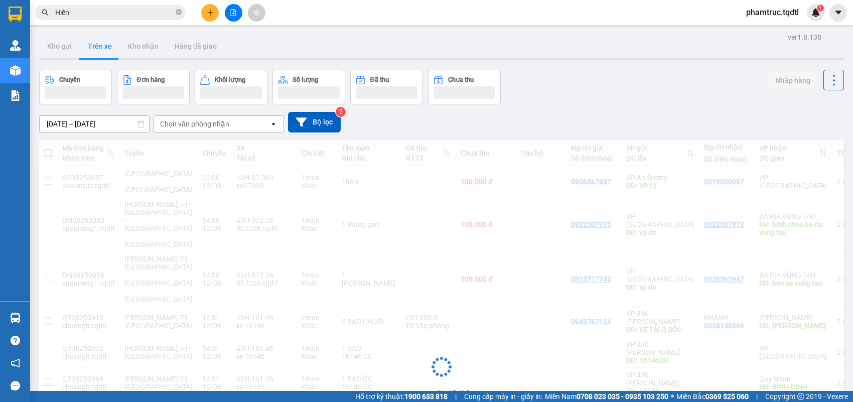
click at [261, 124] on div "Chọn văn phòng nhận" at bounding box center [211, 124] width 115 height 16
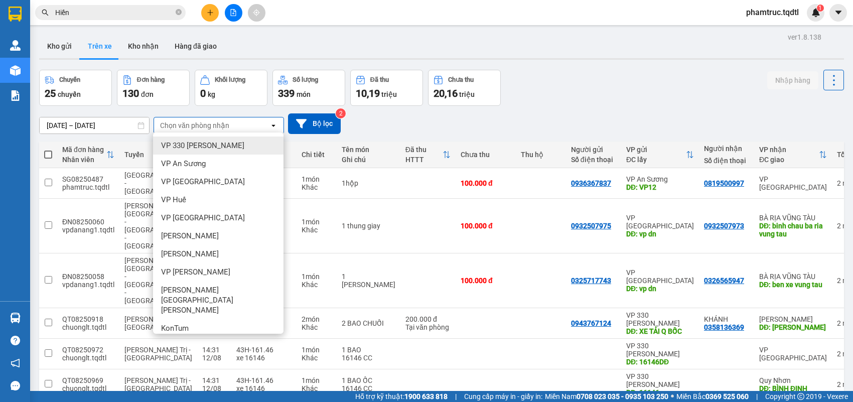
click at [261, 124] on div "Chọn văn phòng nhận" at bounding box center [211, 125] width 115 height 16
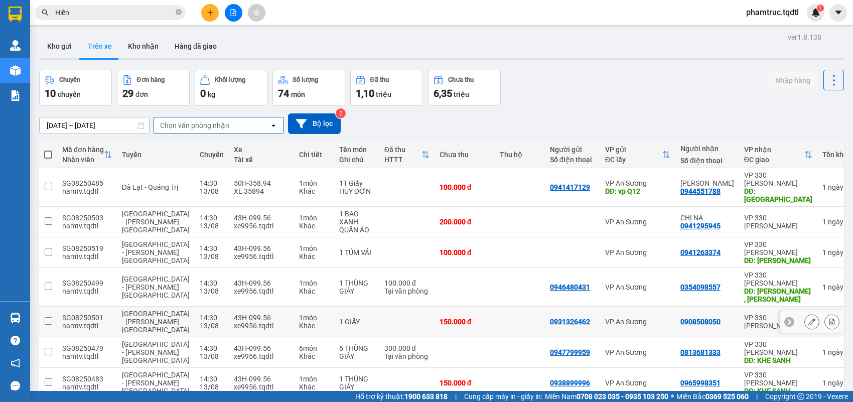
scroll to position [86, 0]
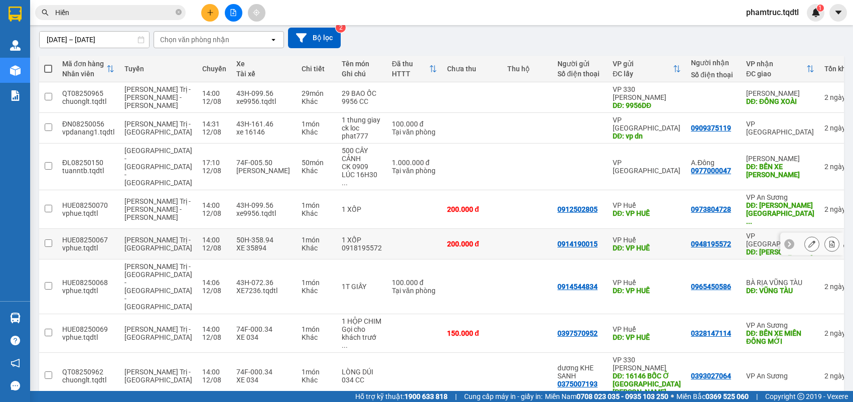
scroll to position [134, 0]
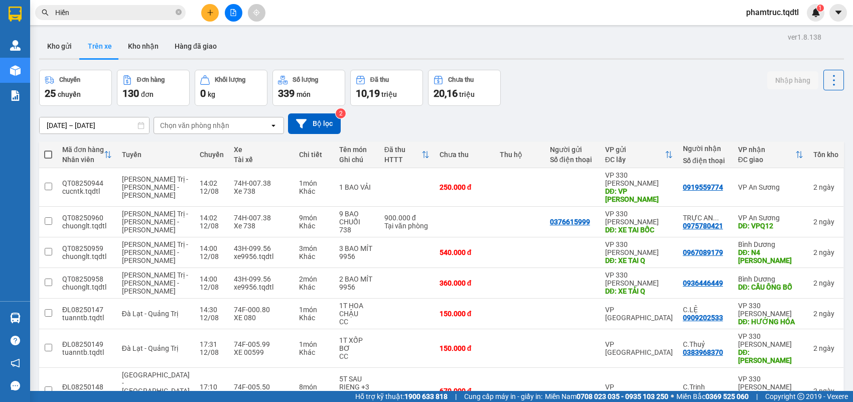
scroll to position [126, 0]
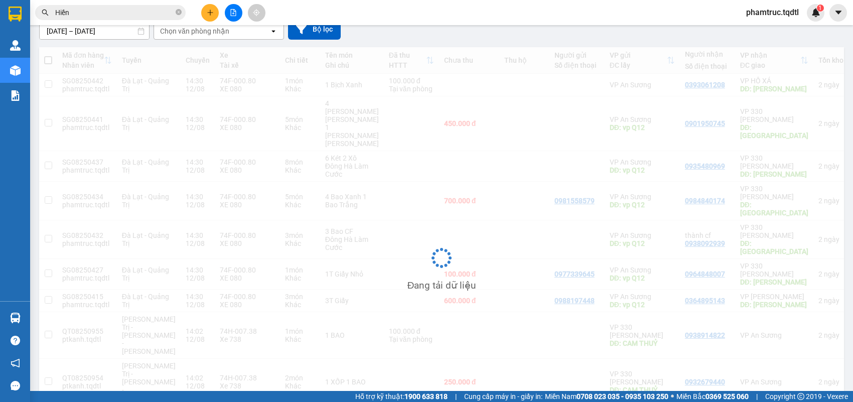
scroll to position [94, 0]
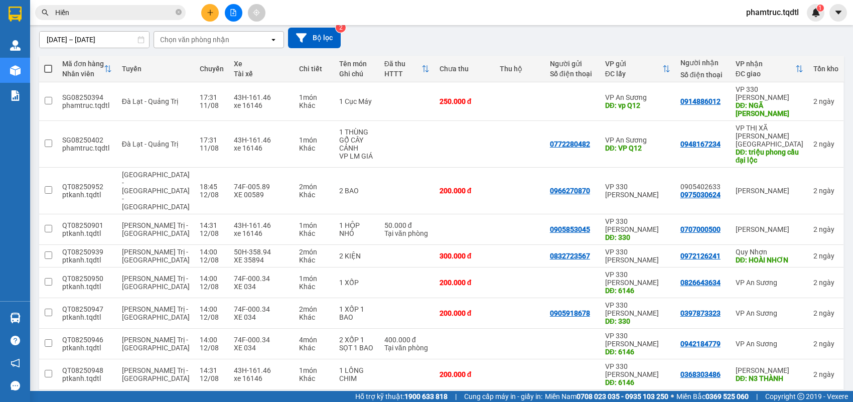
scroll to position [0, 0]
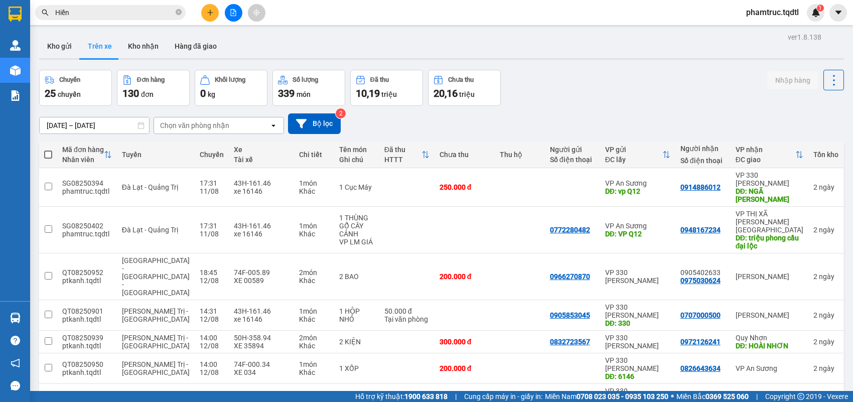
click at [98, 123] on input "[DATE] – [DATE]" at bounding box center [94, 125] width 109 height 16
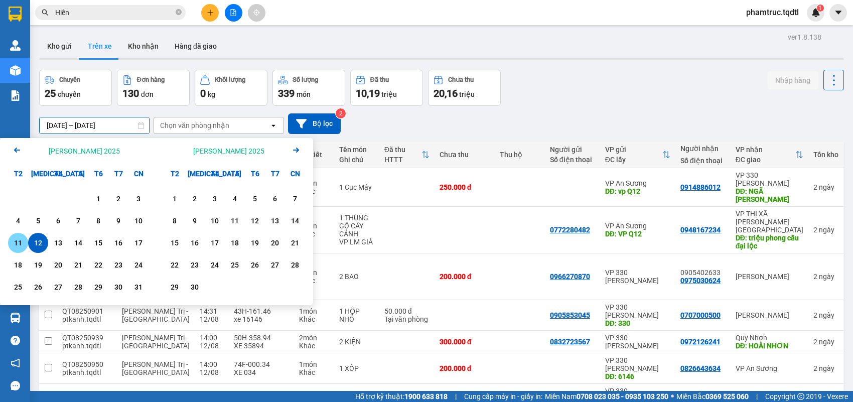
click at [24, 238] on div "11" at bounding box center [18, 243] width 14 height 12
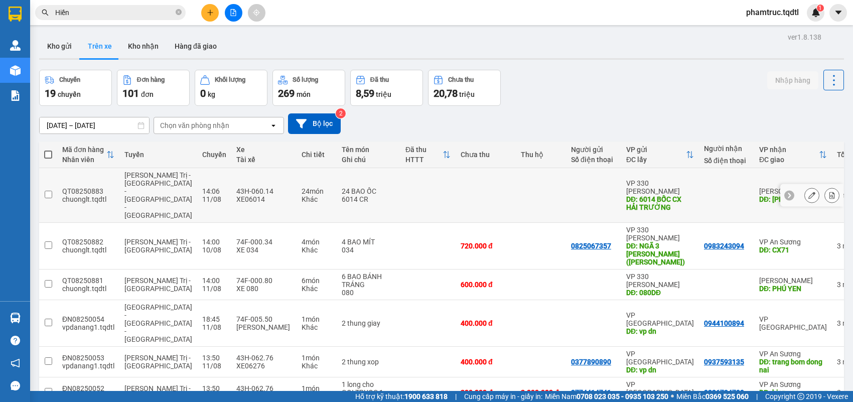
scroll to position [150, 0]
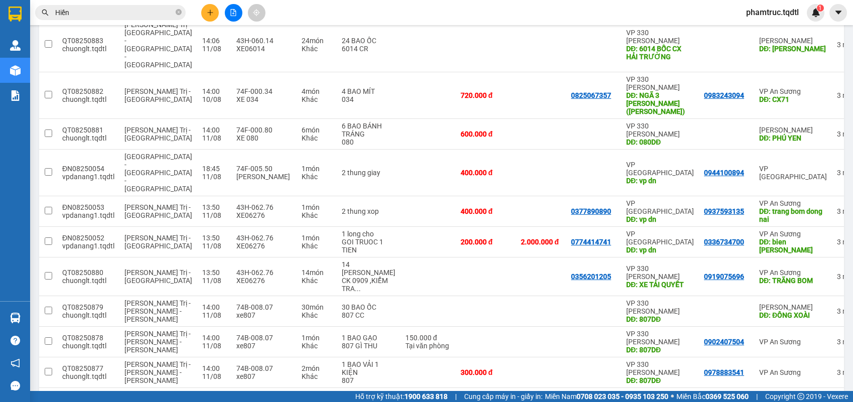
click at [639, 357] on button "2" at bounding box center [646, 403] width 15 height 15
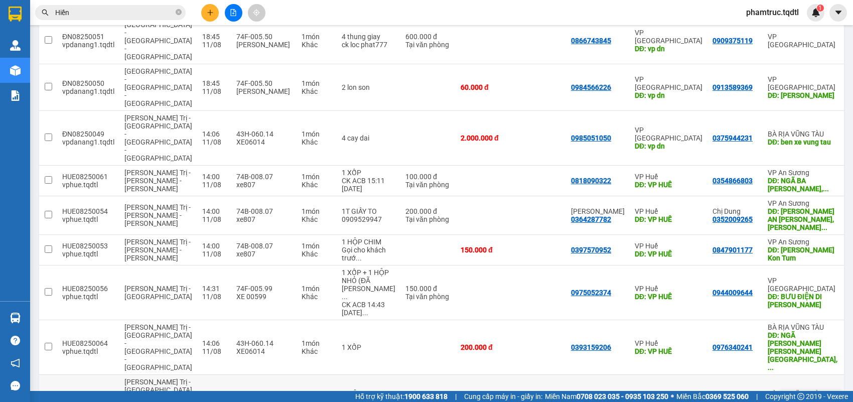
scroll to position [0, 0]
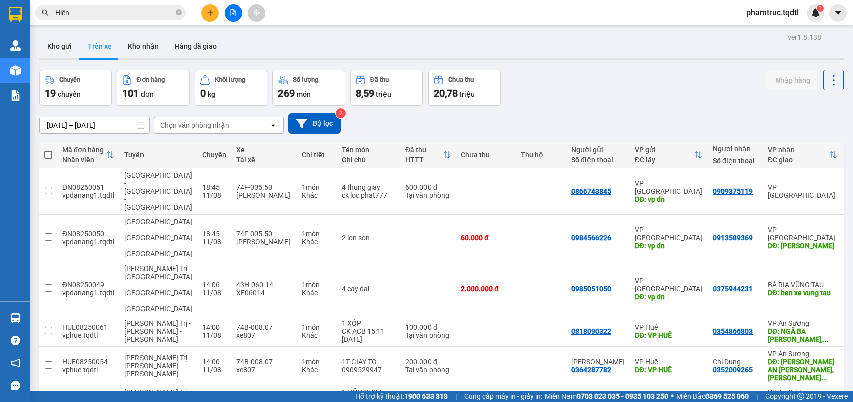
click at [96, 119] on input "[DATE] – [DATE]" at bounding box center [94, 125] width 109 height 16
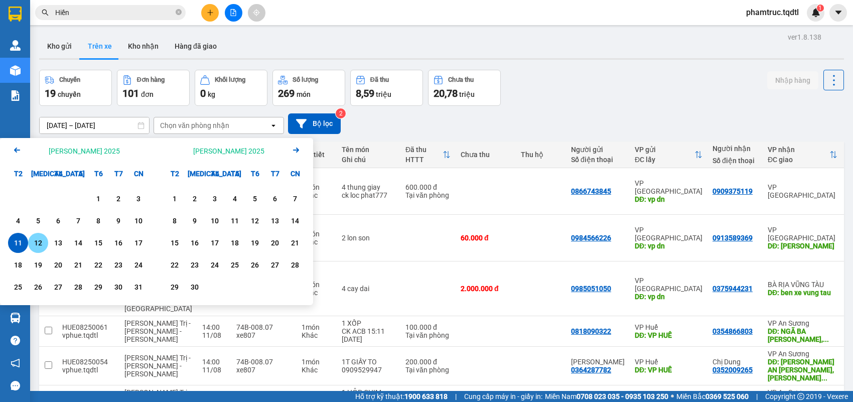
click at [41, 241] on div "12" at bounding box center [38, 243] width 14 height 12
click at [16, 246] on div "11" at bounding box center [18, 243] width 14 height 12
type input "[DATE] – [DATE]"
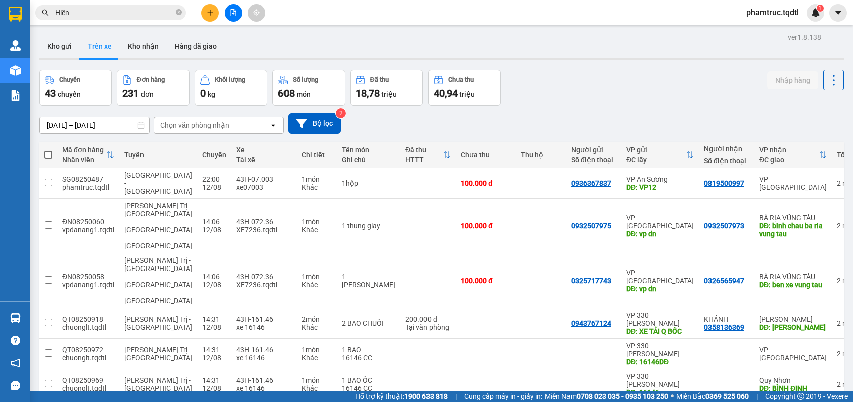
scroll to position [134, 0]
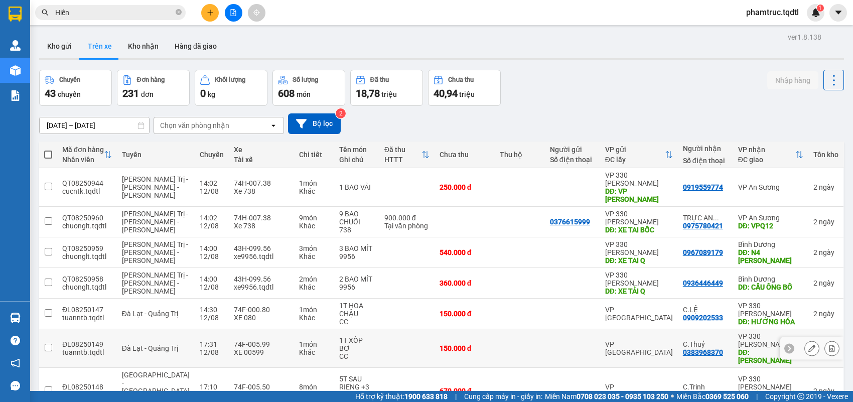
scroll to position [126, 0]
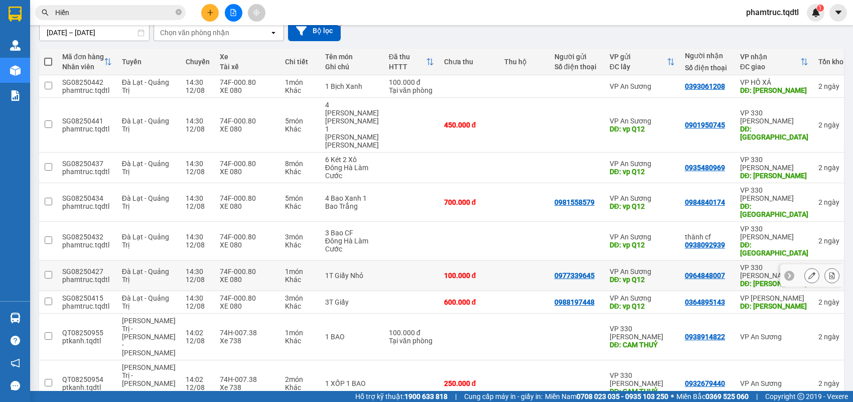
scroll to position [94, 0]
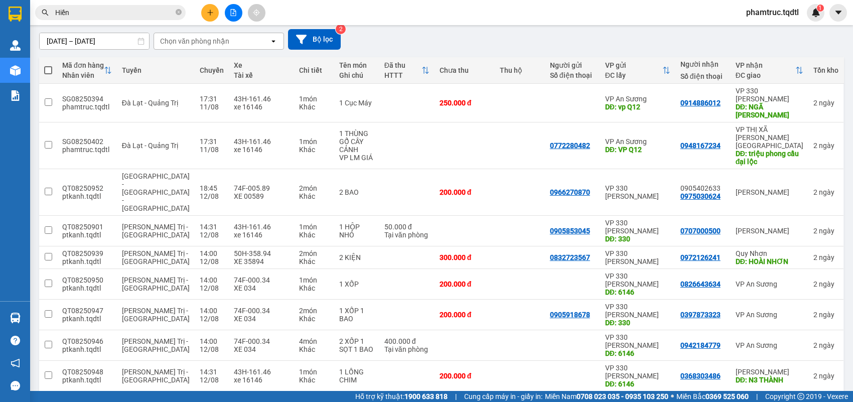
scroll to position [86, 0]
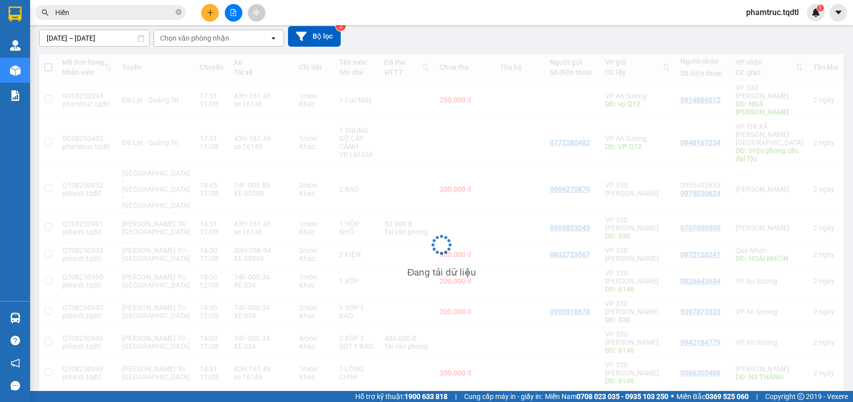
scroll to position [46, 0]
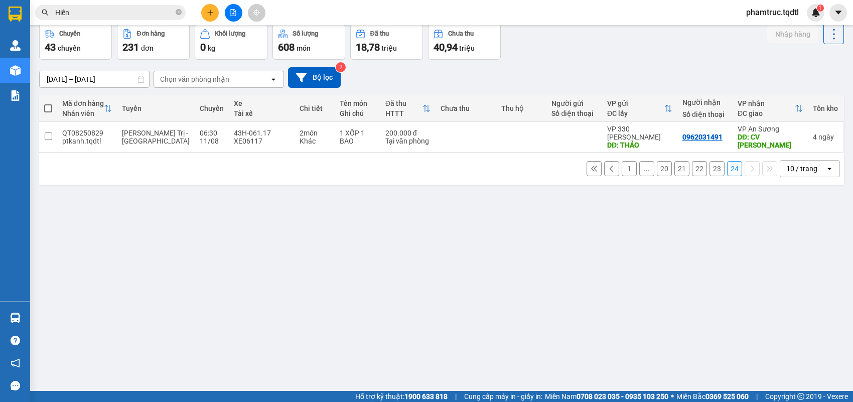
click at [709, 162] on button "23" at bounding box center [716, 168] width 15 height 15
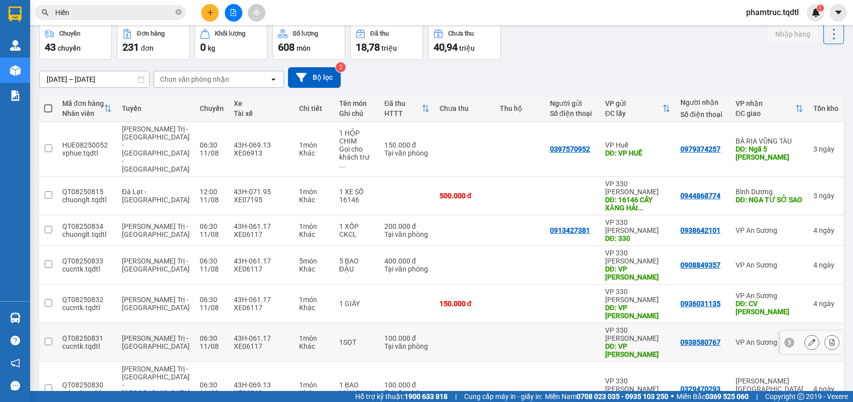
scroll to position [126, 0]
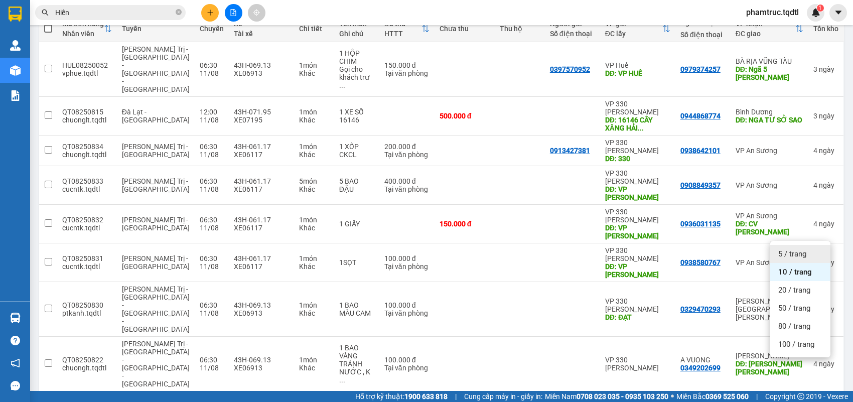
click at [757, 252] on span "5 / trang" at bounding box center [792, 254] width 28 height 10
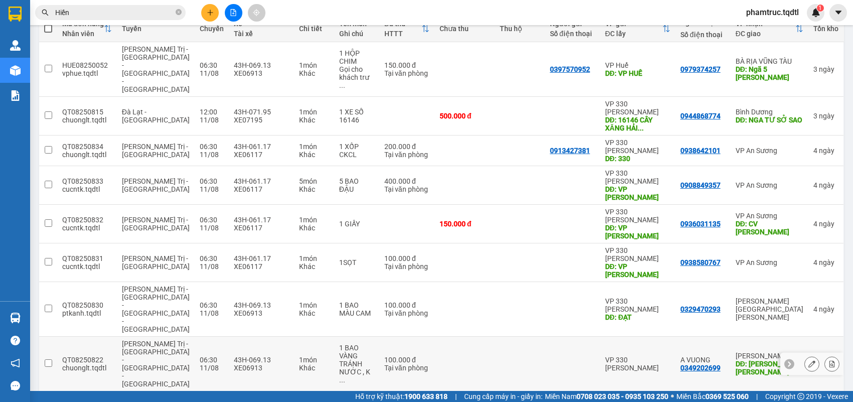
scroll to position [46, 0]
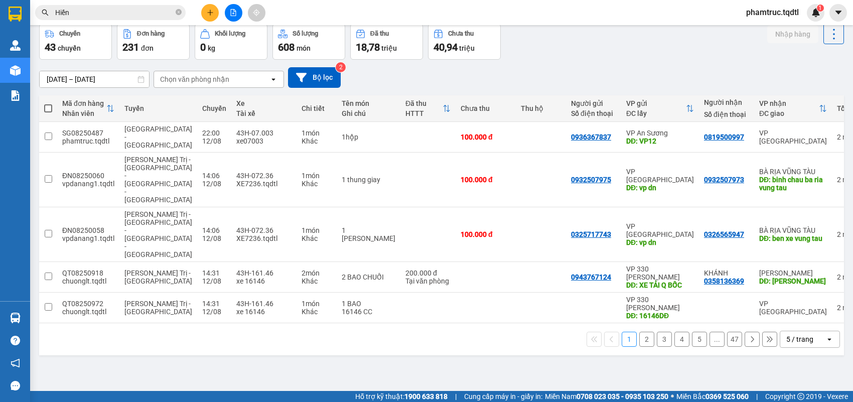
click at [639, 332] on button "2" at bounding box center [646, 339] width 15 height 15
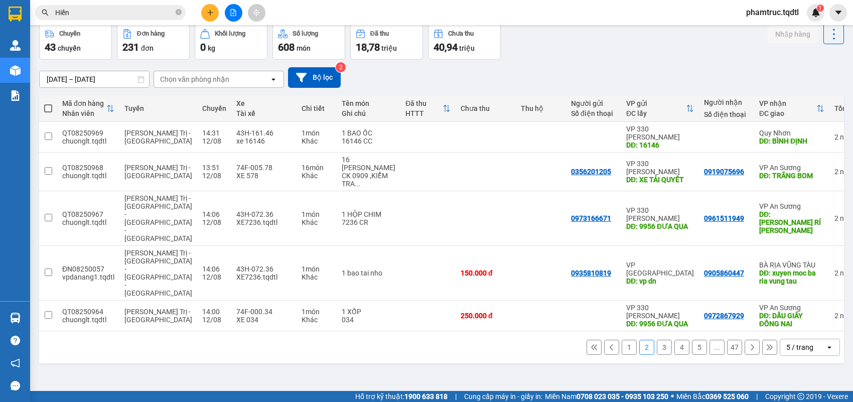
click at [757, 342] on div "5 / trang" at bounding box center [799, 347] width 27 height 10
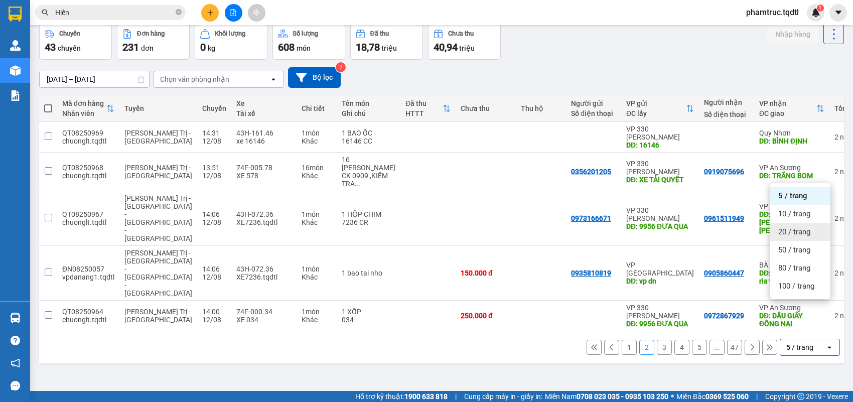
click at [757, 239] on div "20 / trang" at bounding box center [800, 232] width 60 height 18
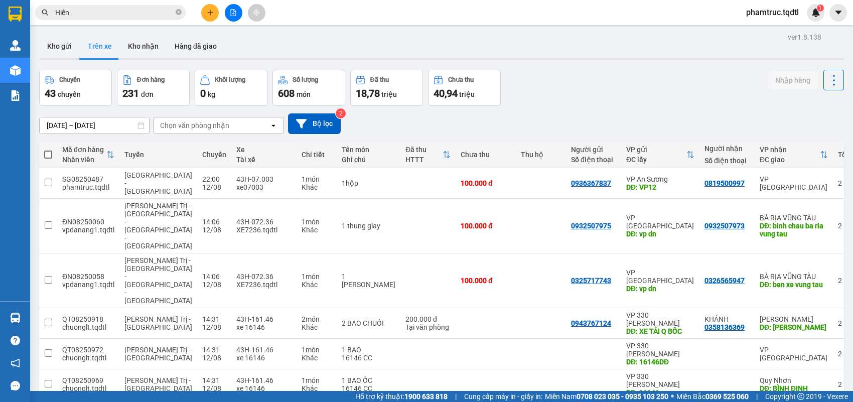
scroll to position [449, 0]
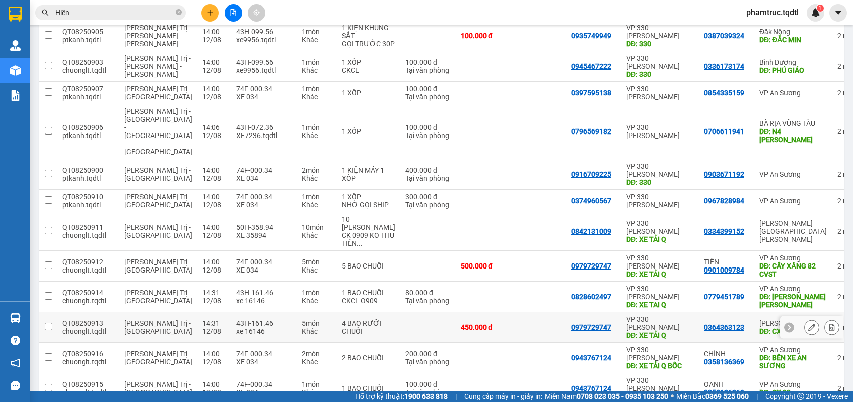
scroll to position [393, 0]
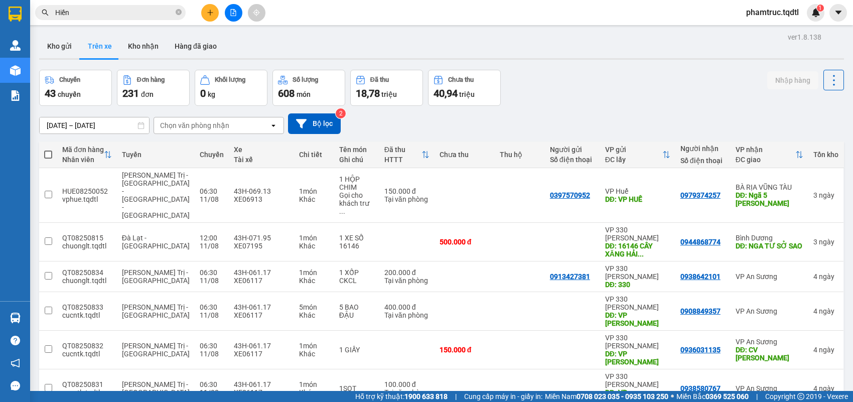
scroll to position [149, 0]
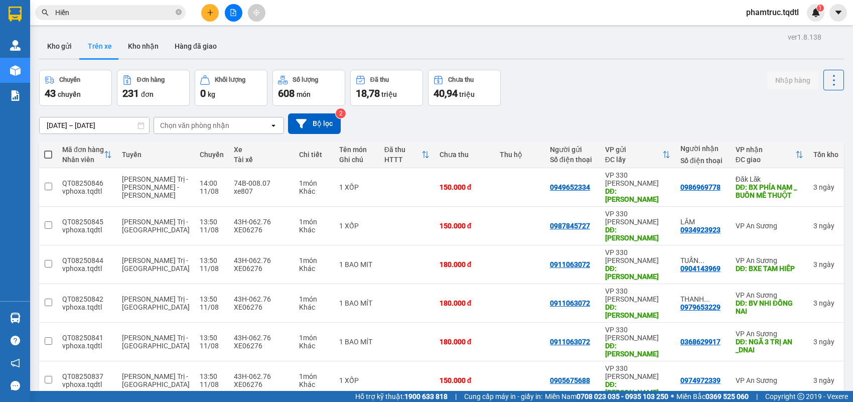
scroll to position [385, 0]
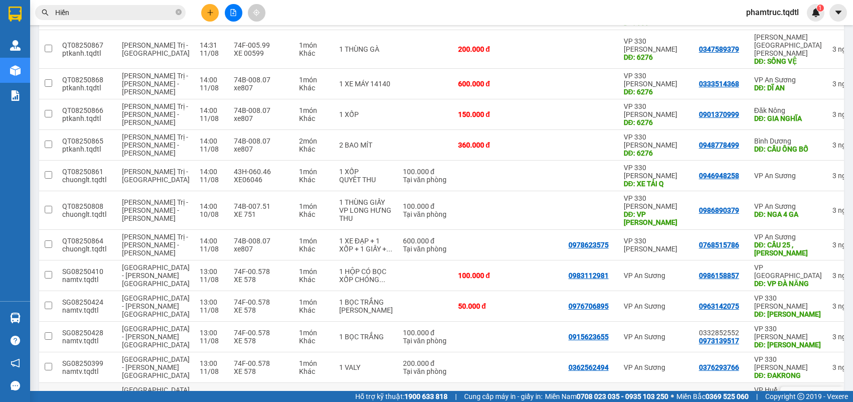
scroll to position [377, 0]
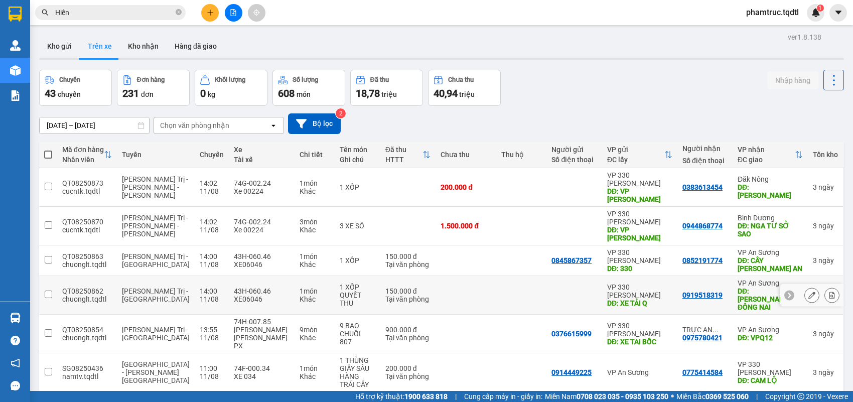
scroll to position [401, 0]
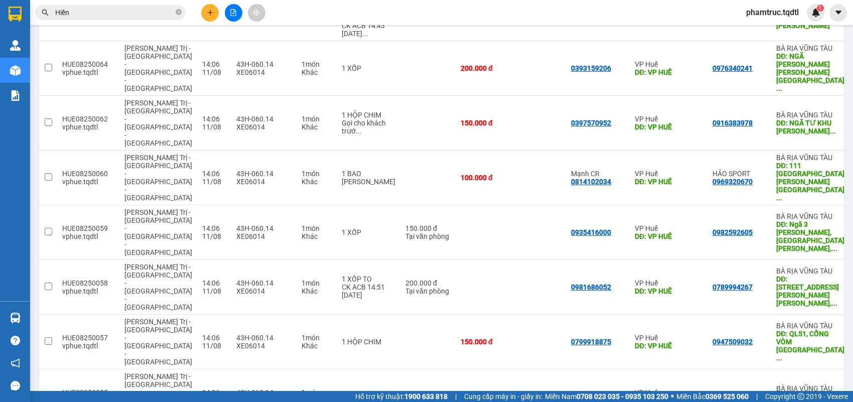
scroll to position [505, 0]
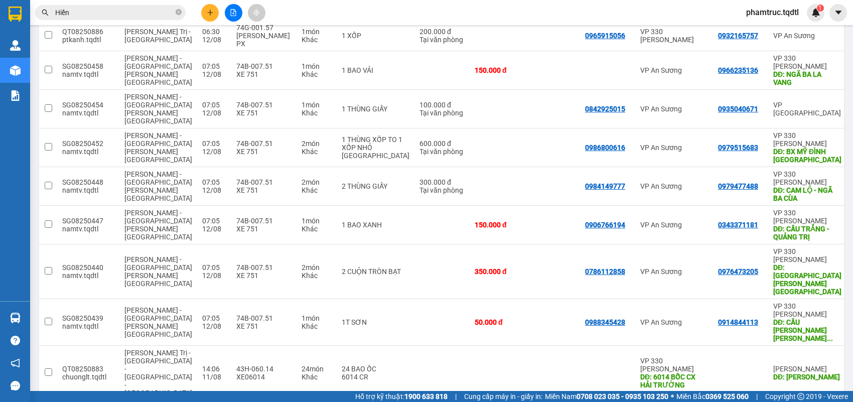
scroll to position [0, 0]
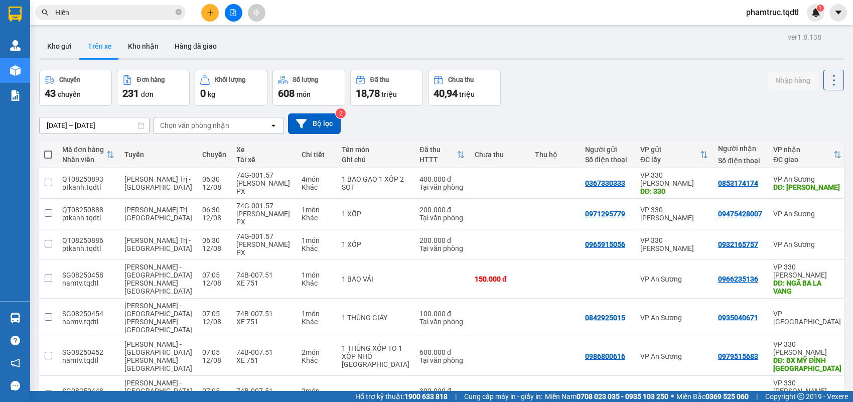
click at [89, 126] on input "[DATE] – [DATE]" at bounding box center [94, 125] width 109 height 16
